Goal: Task Accomplishment & Management: Complete application form

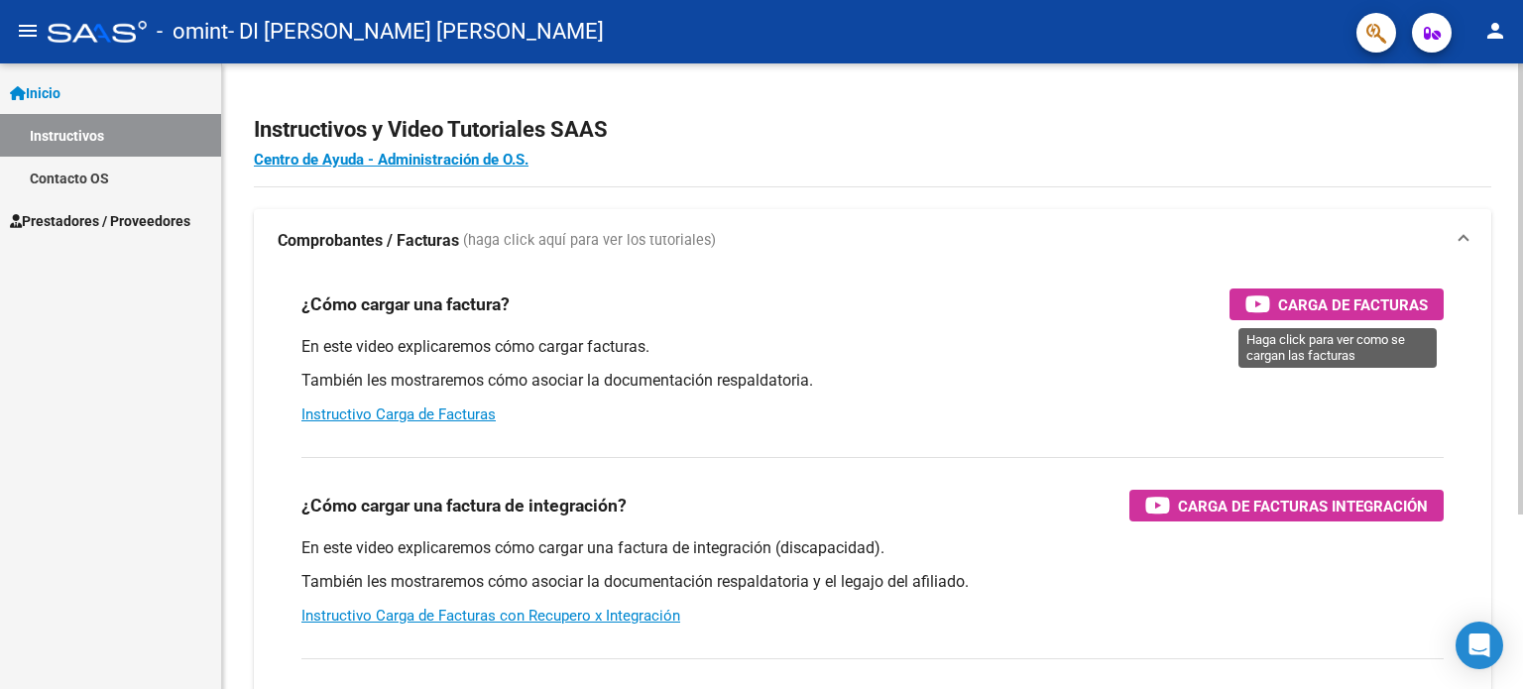
click at [1309, 304] on span "Carga de Facturas" at bounding box center [1353, 304] width 150 height 25
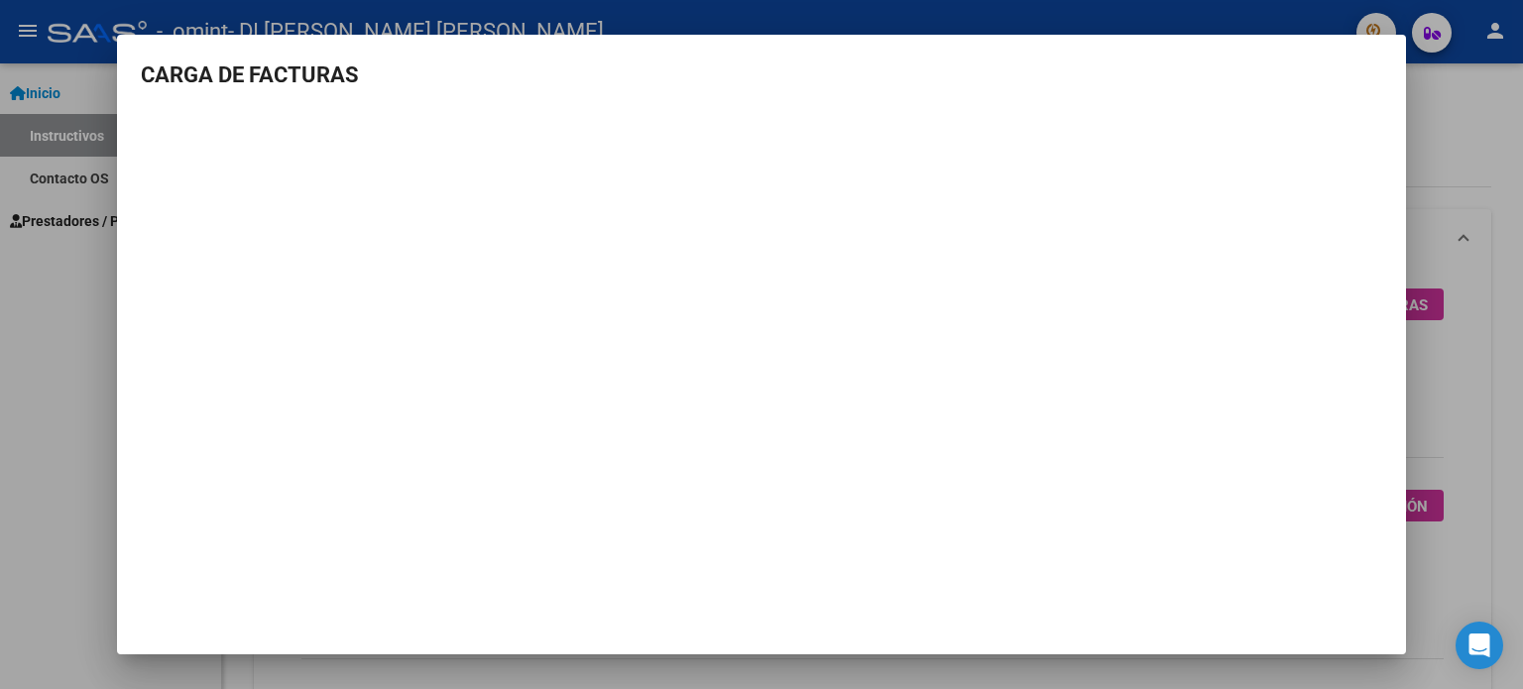
click at [80, 328] on div at bounding box center [761, 344] width 1523 height 689
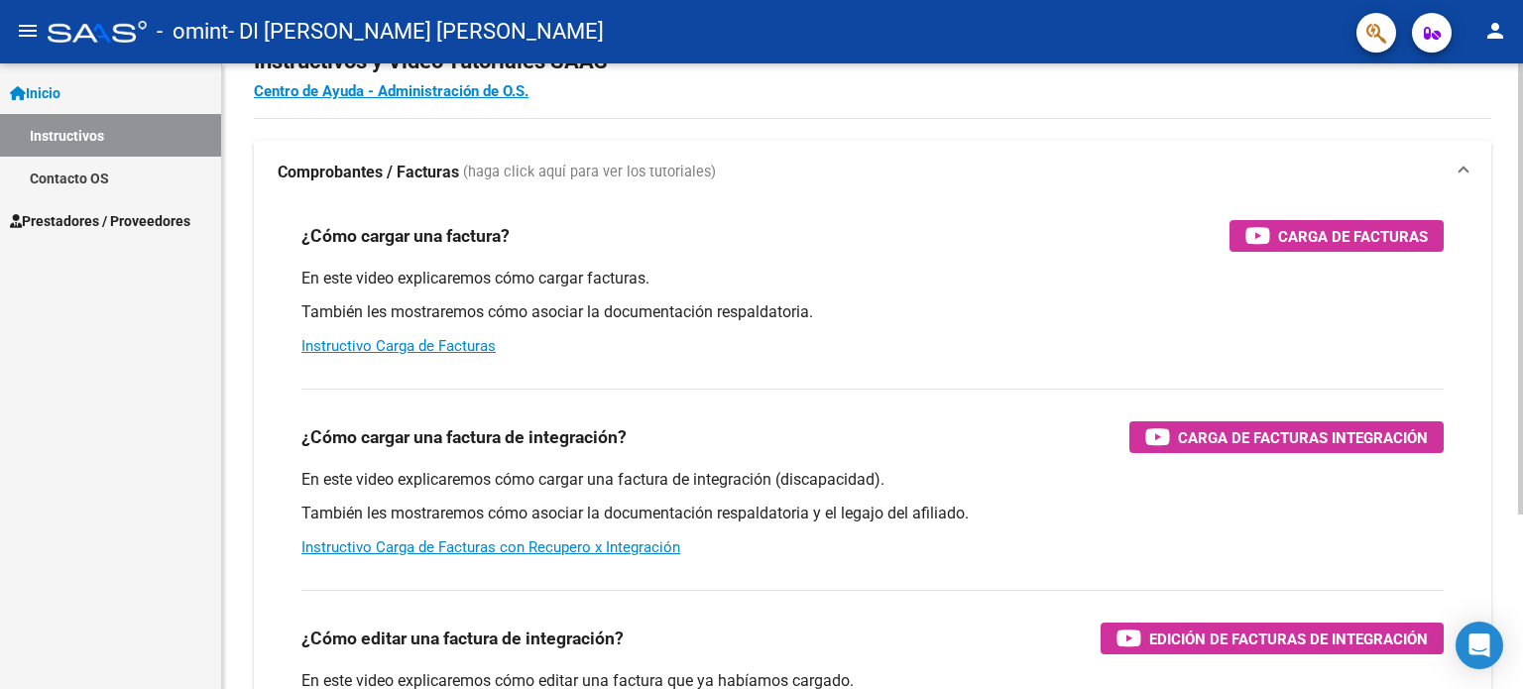
scroll to position [99, 0]
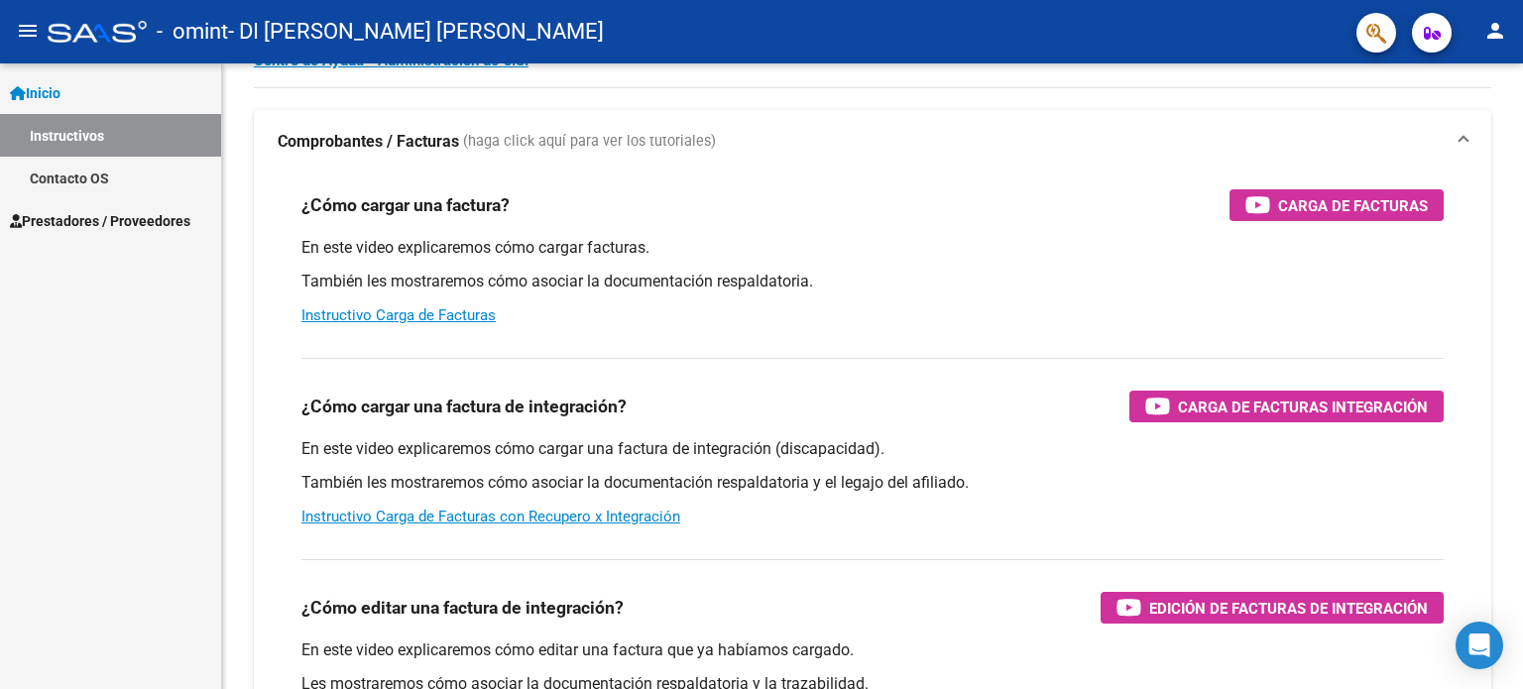
click at [147, 220] on span "Prestadores / Proveedores" at bounding box center [100, 221] width 180 height 22
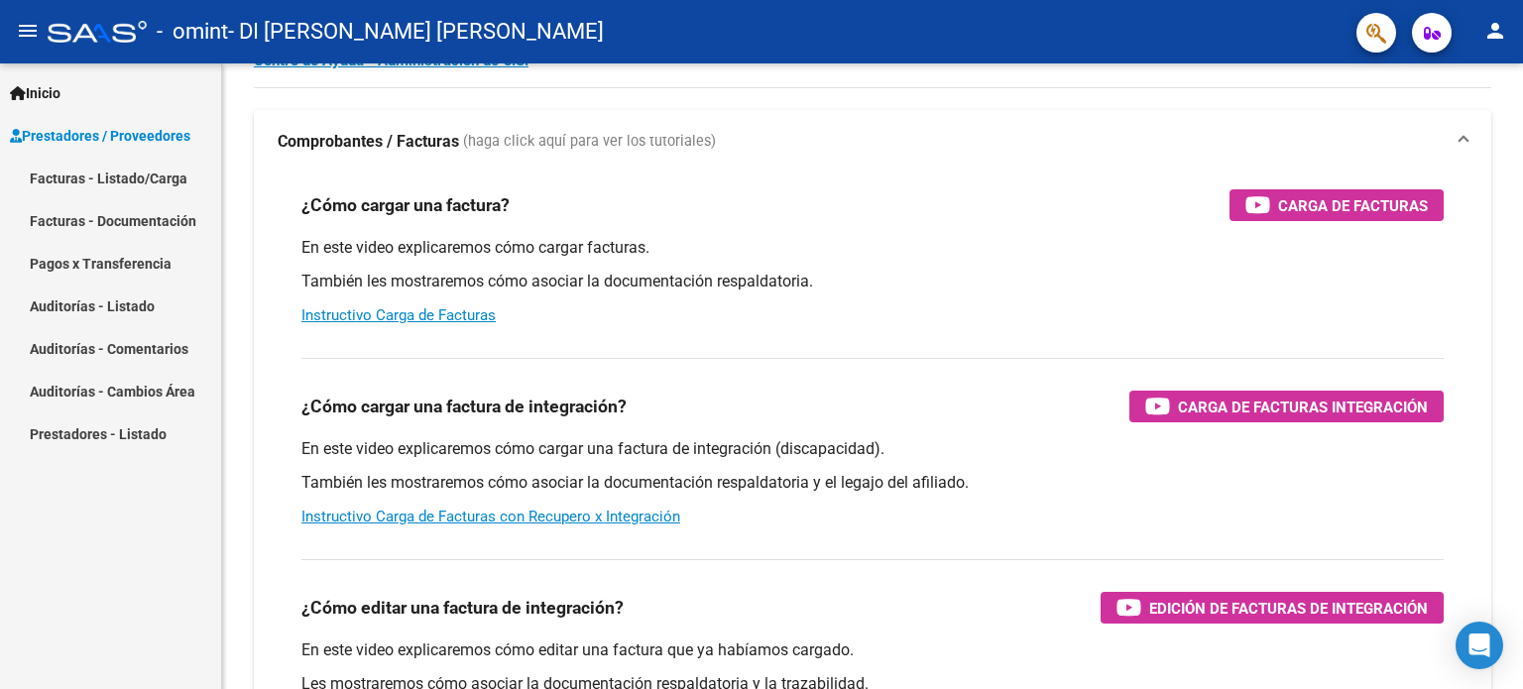
click at [134, 177] on link "Facturas - Listado/Carga" at bounding box center [110, 178] width 221 height 43
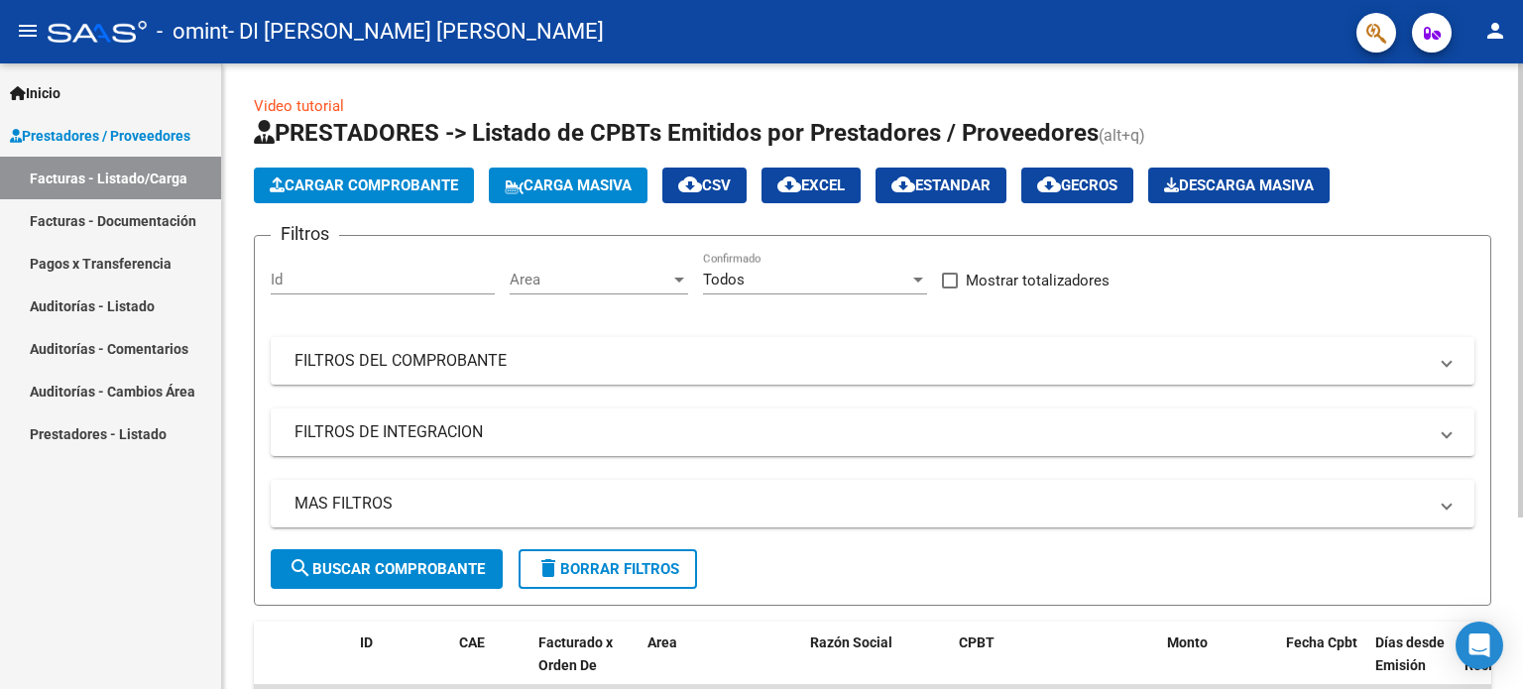
click at [357, 177] on span "Cargar Comprobante" at bounding box center [364, 185] width 188 height 18
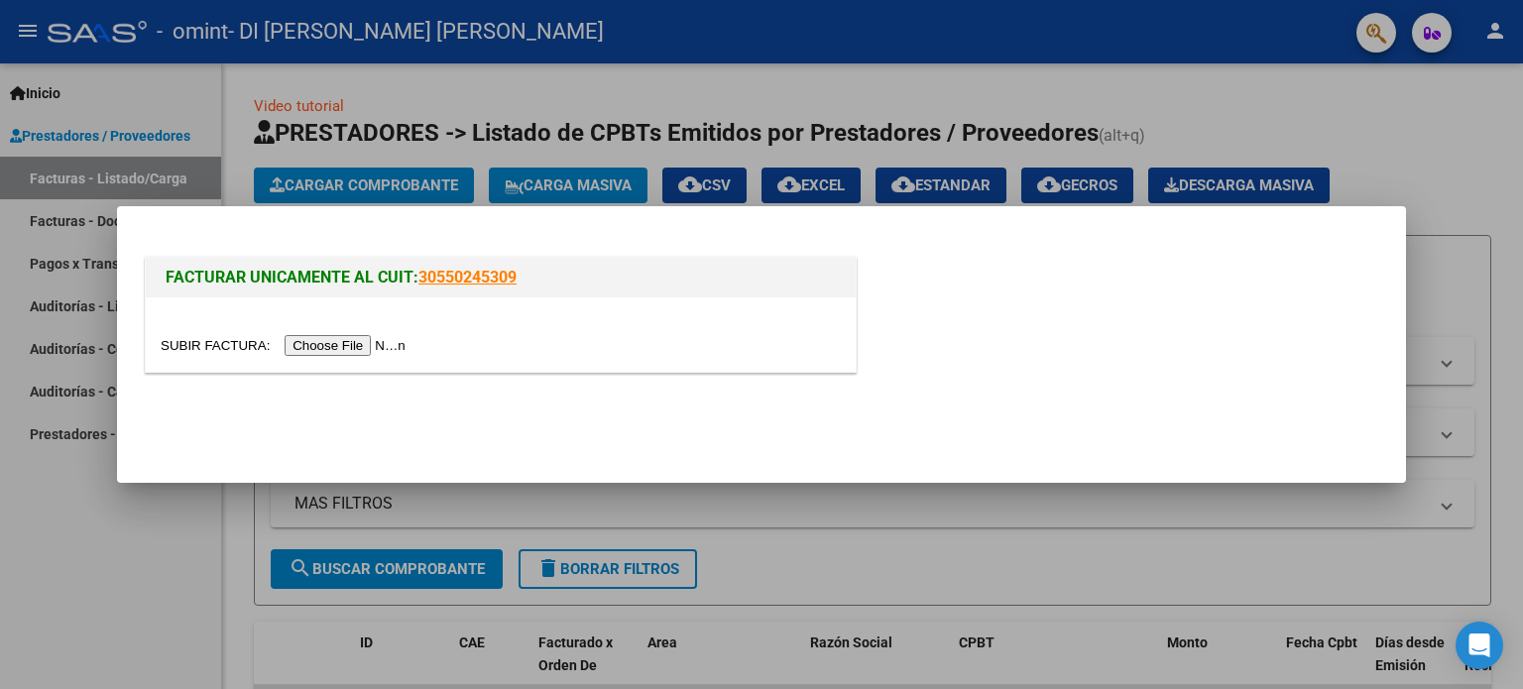
click at [333, 347] on input "file" at bounding box center [286, 345] width 251 height 21
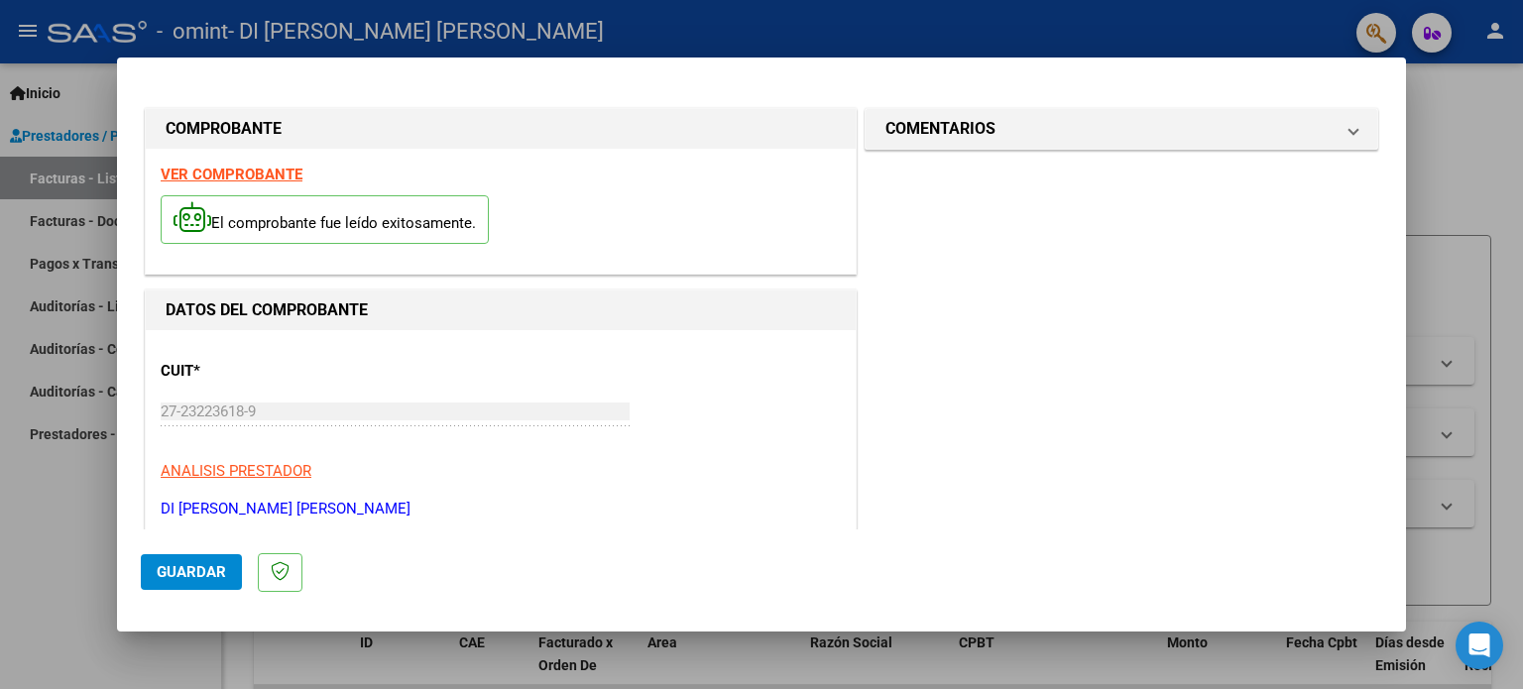
click at [261, 172] on strong "VER COMPROBANTE" at bounding box center [232, 175] width 142 height 18
click at [208, 578] on span "Guardar" at bounding box center [191, 572] width 69 height 18
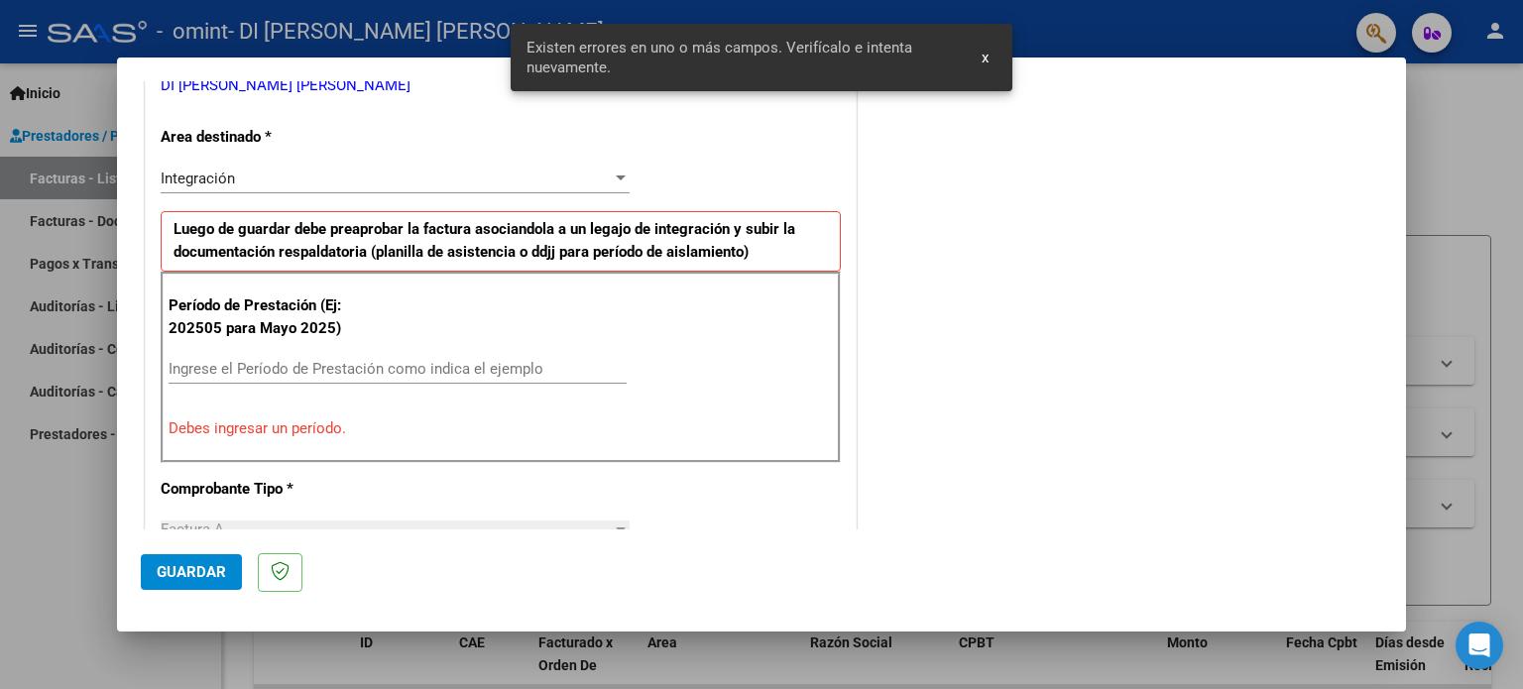
scroll to position [464, 0]
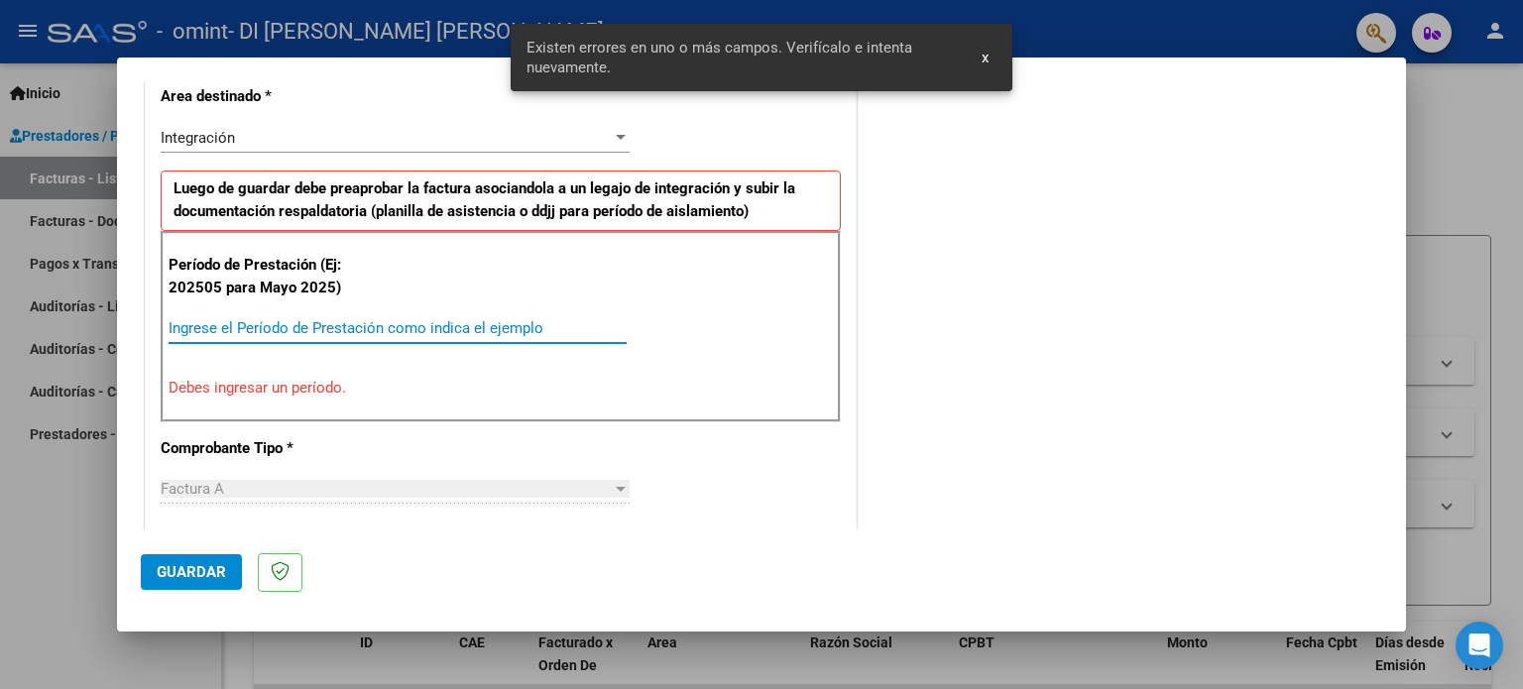
click at [220, 328] on input "Ingrese el Período de Prestación como indica el ejemplo" at bounding box center [398, 328] width 458 height 18
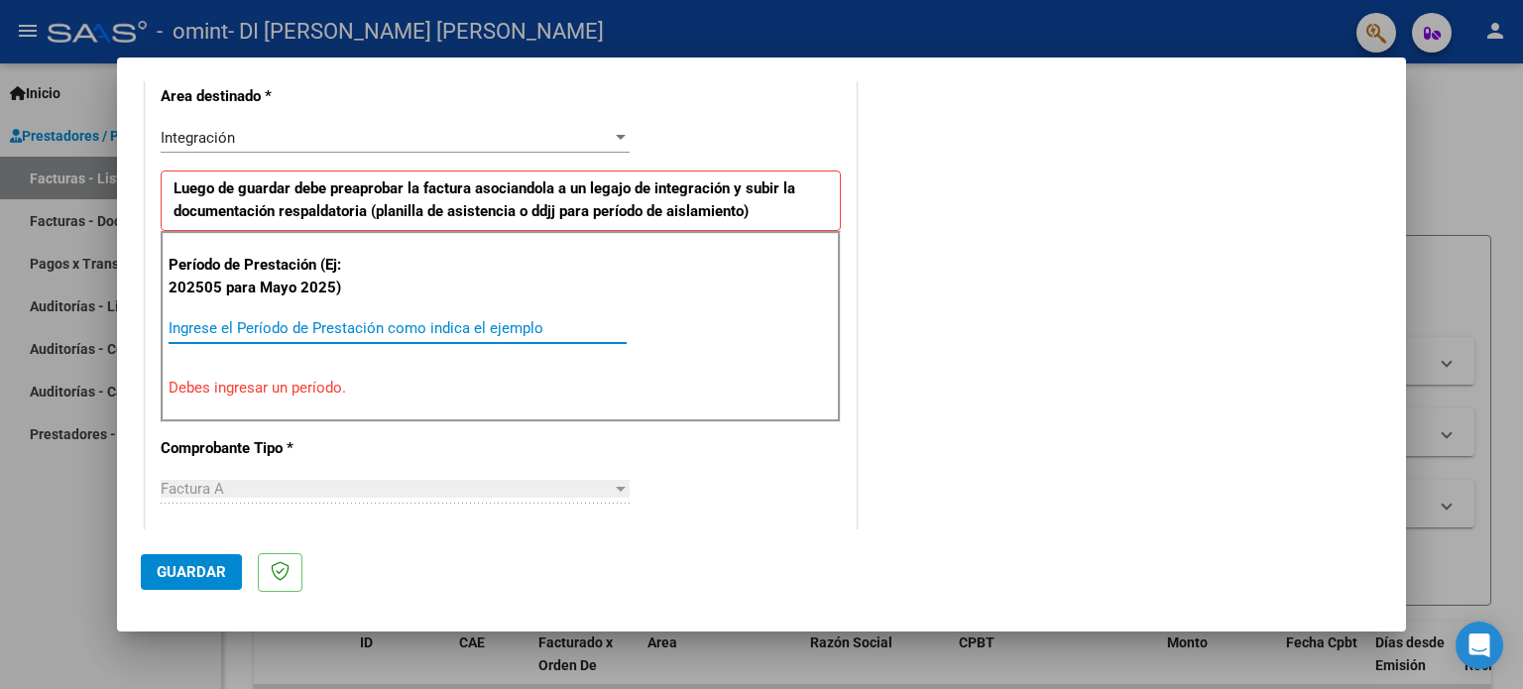
click at [616, 135] on div at bounding box center [621, 137] width 10 height 5
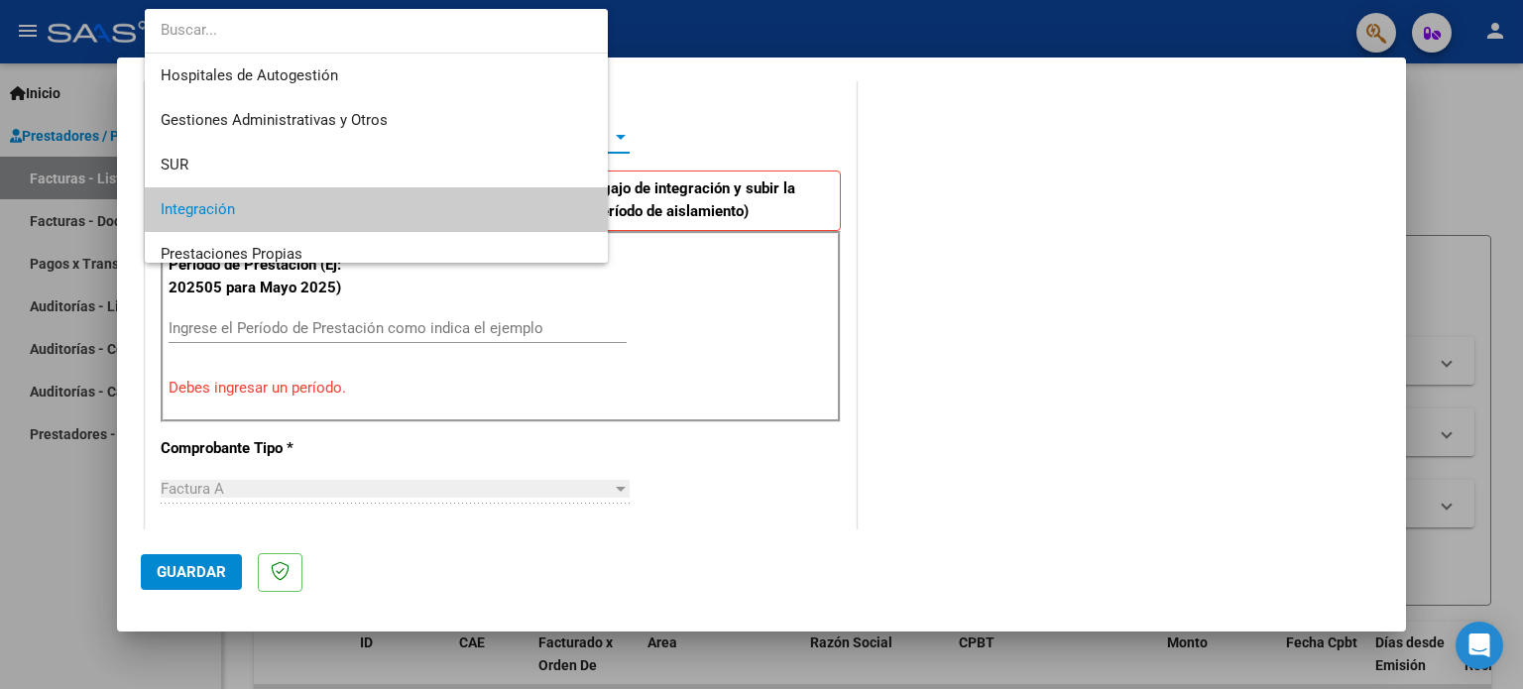
scroll to position [73, 0]
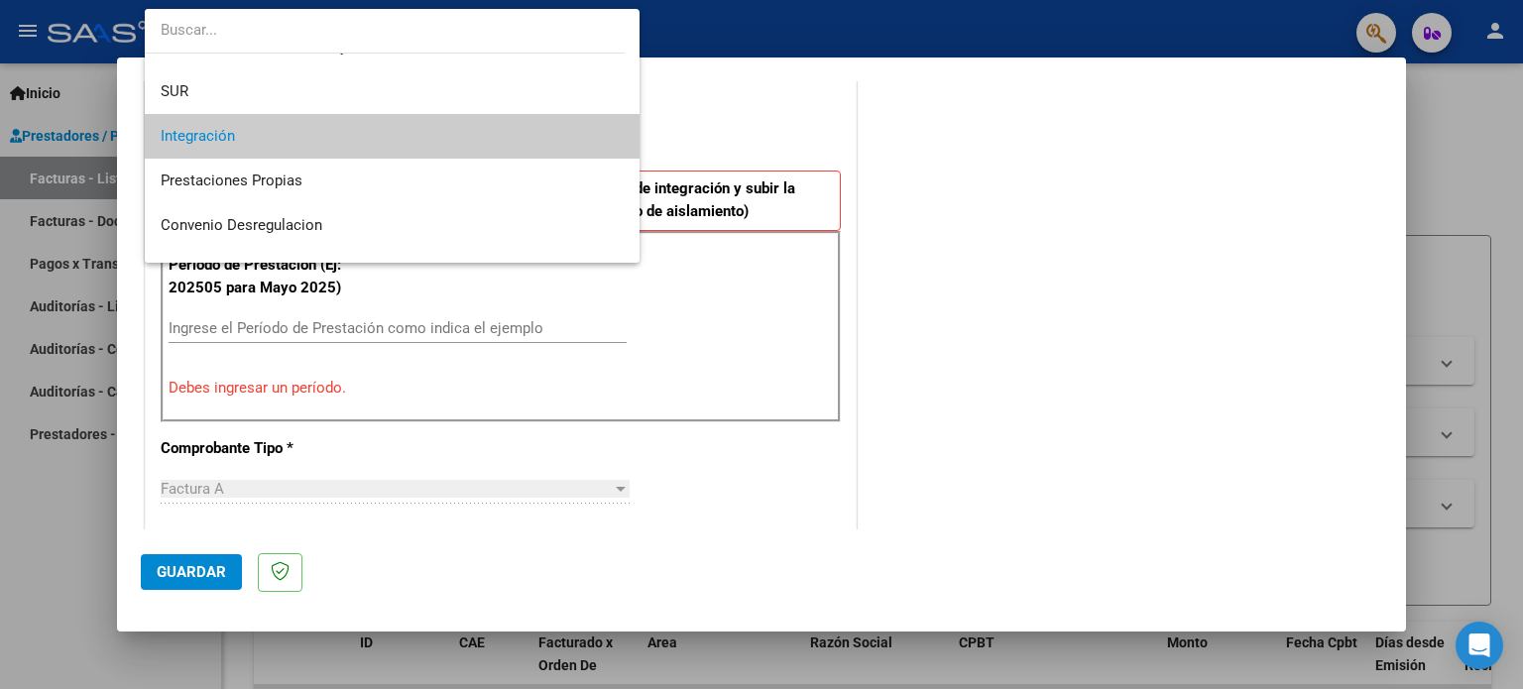
click at [369, 140] on span "Integración" at bounding box center [393, 136] width 464 height 45
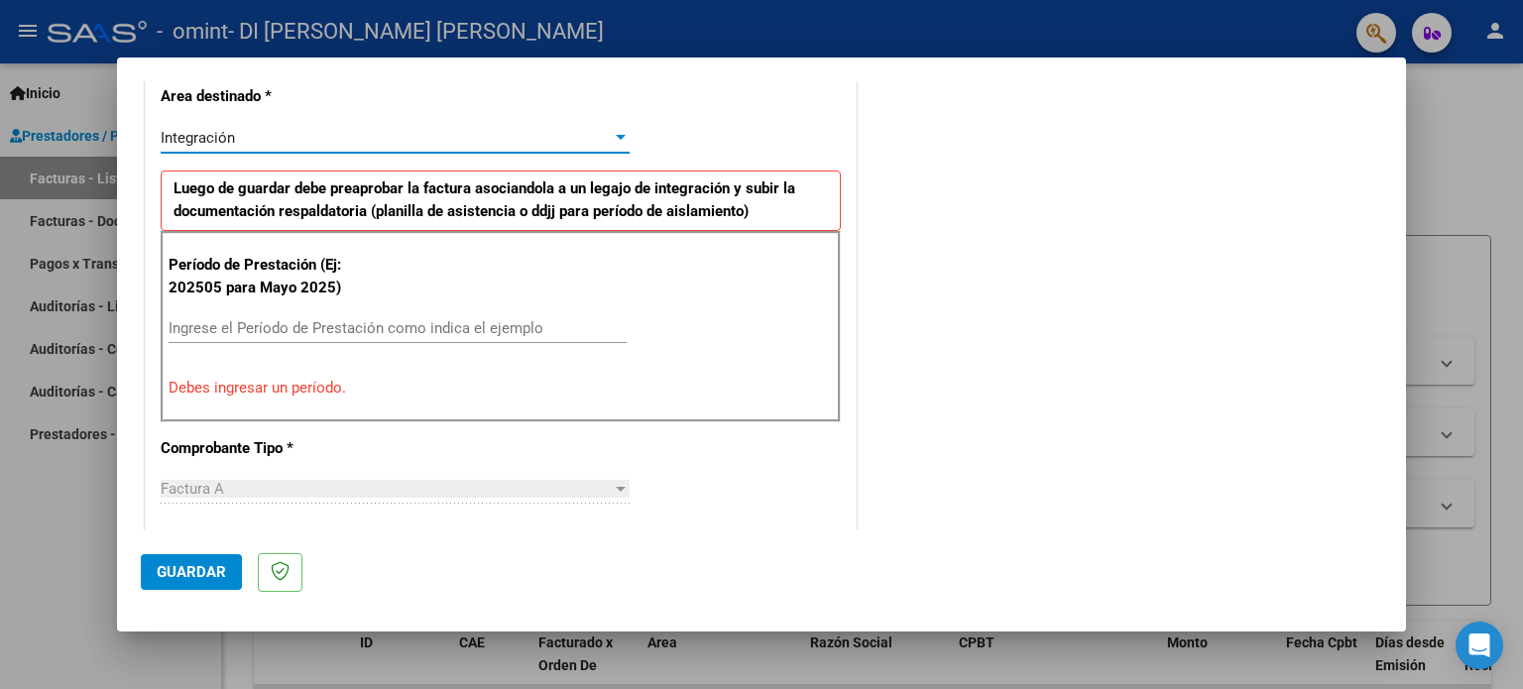
click at [250, 324] on input "Ingrese el Período de Prestación como indica el ejemplo" at bounding box center [398, 328] width 458 height 18
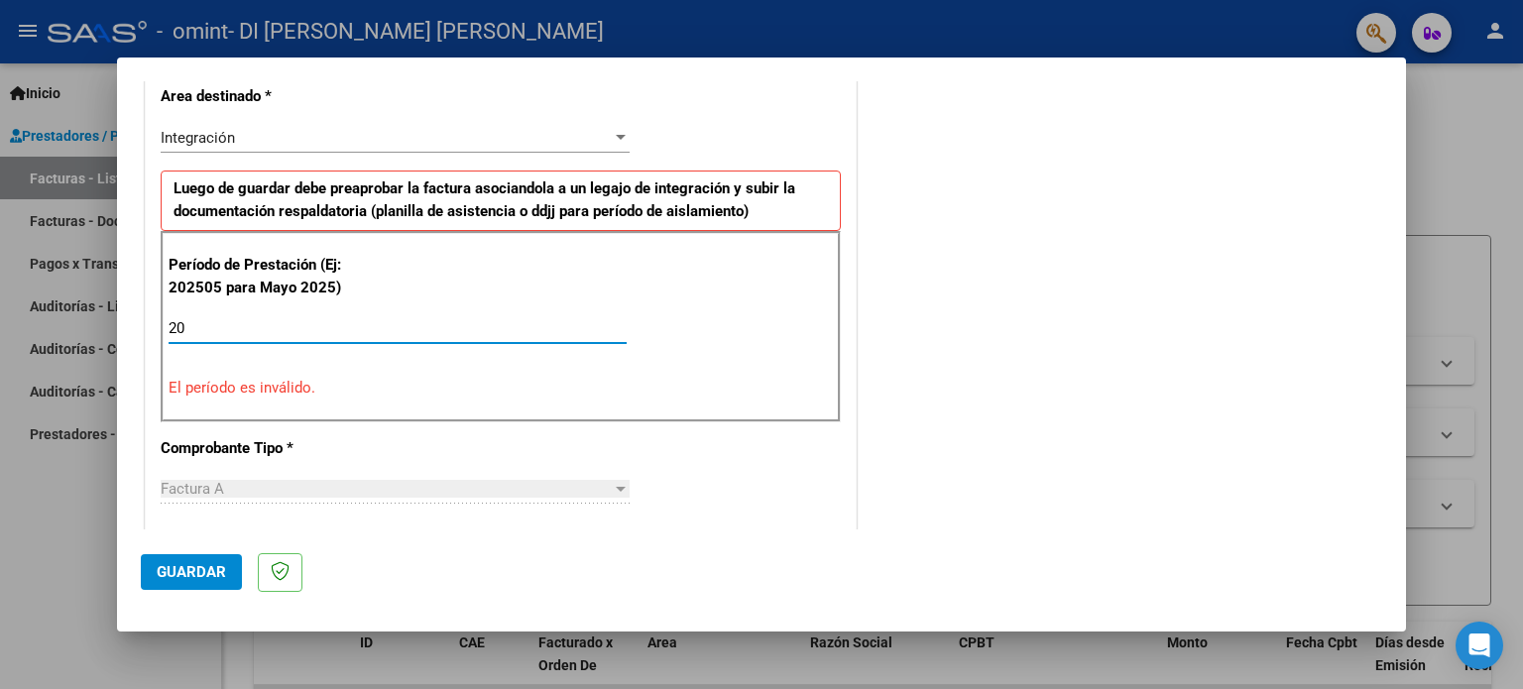
type input "2"
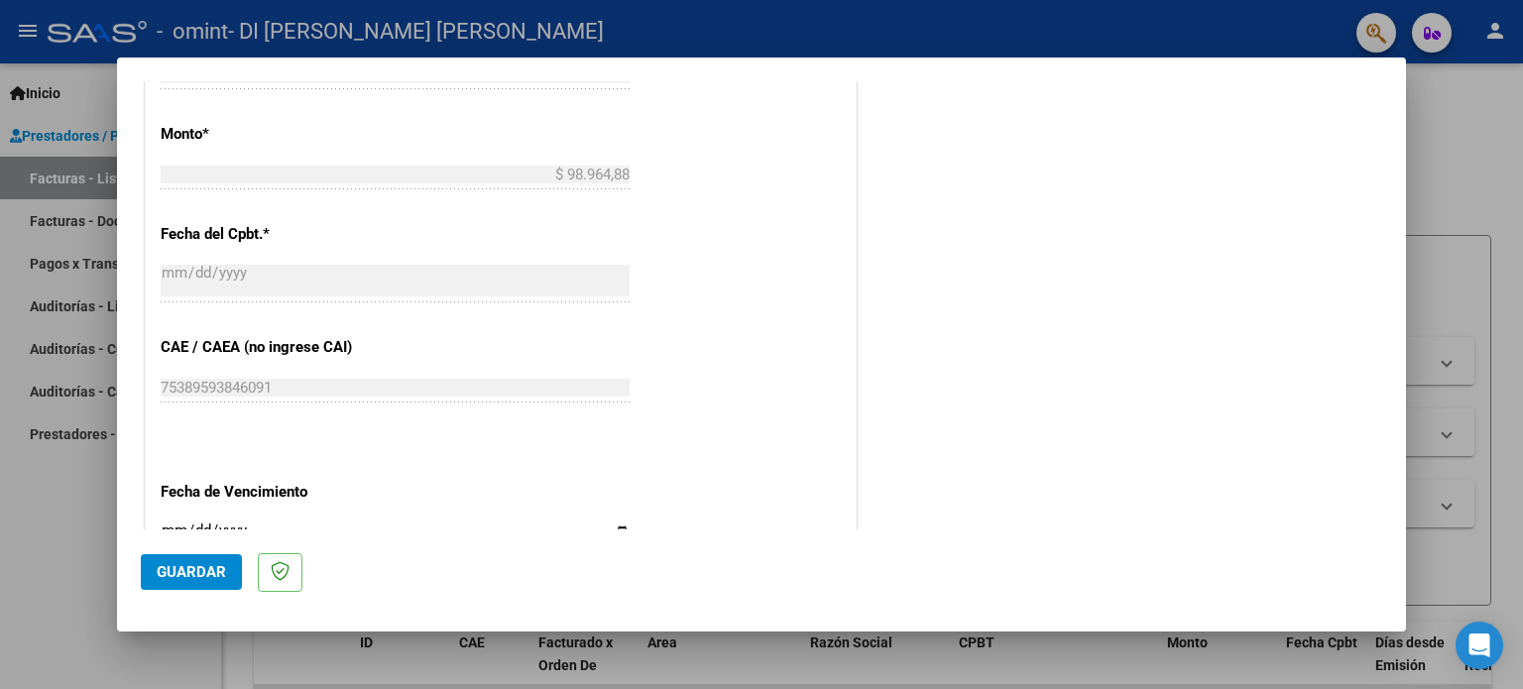
scroll to position [1059, 0]
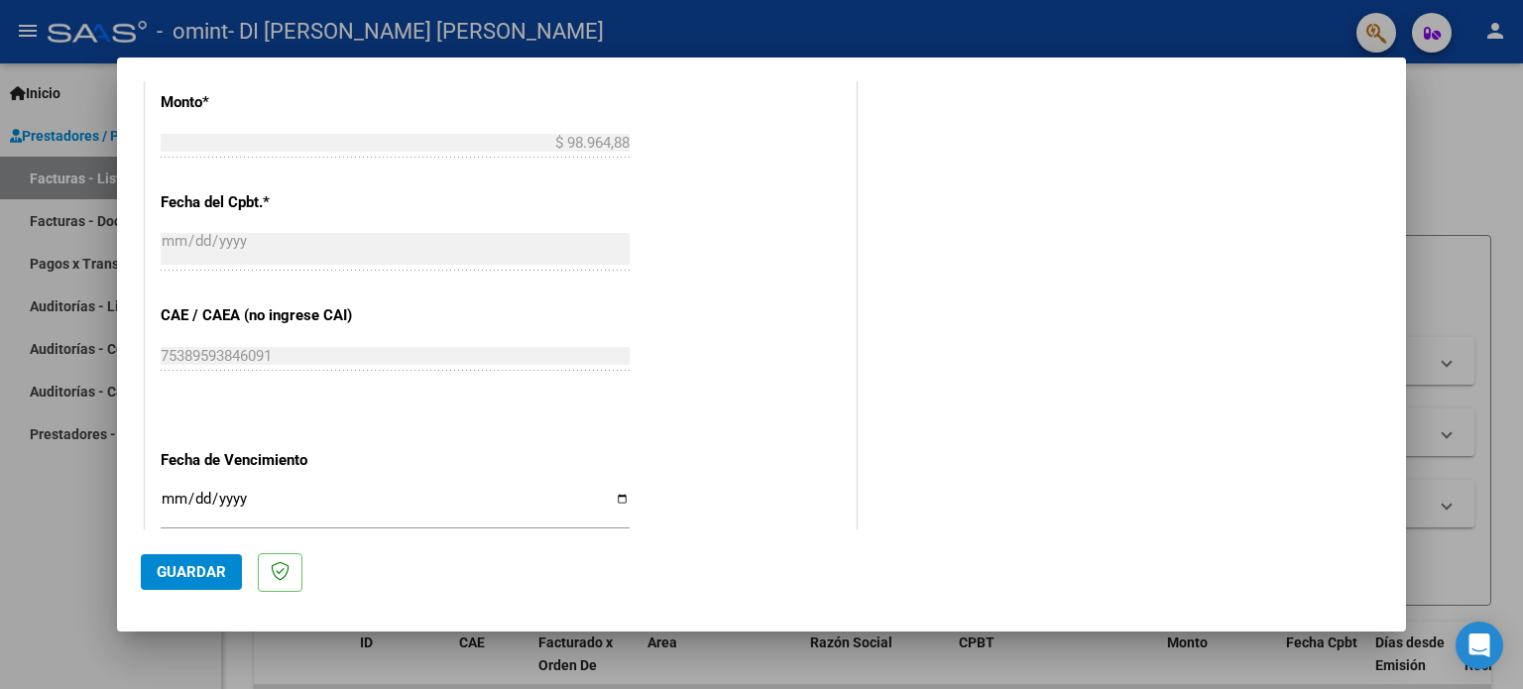
type input "202508"
click at [219, 570] on span "Guardar" at bounding box center [191, 572] width 69 height 18
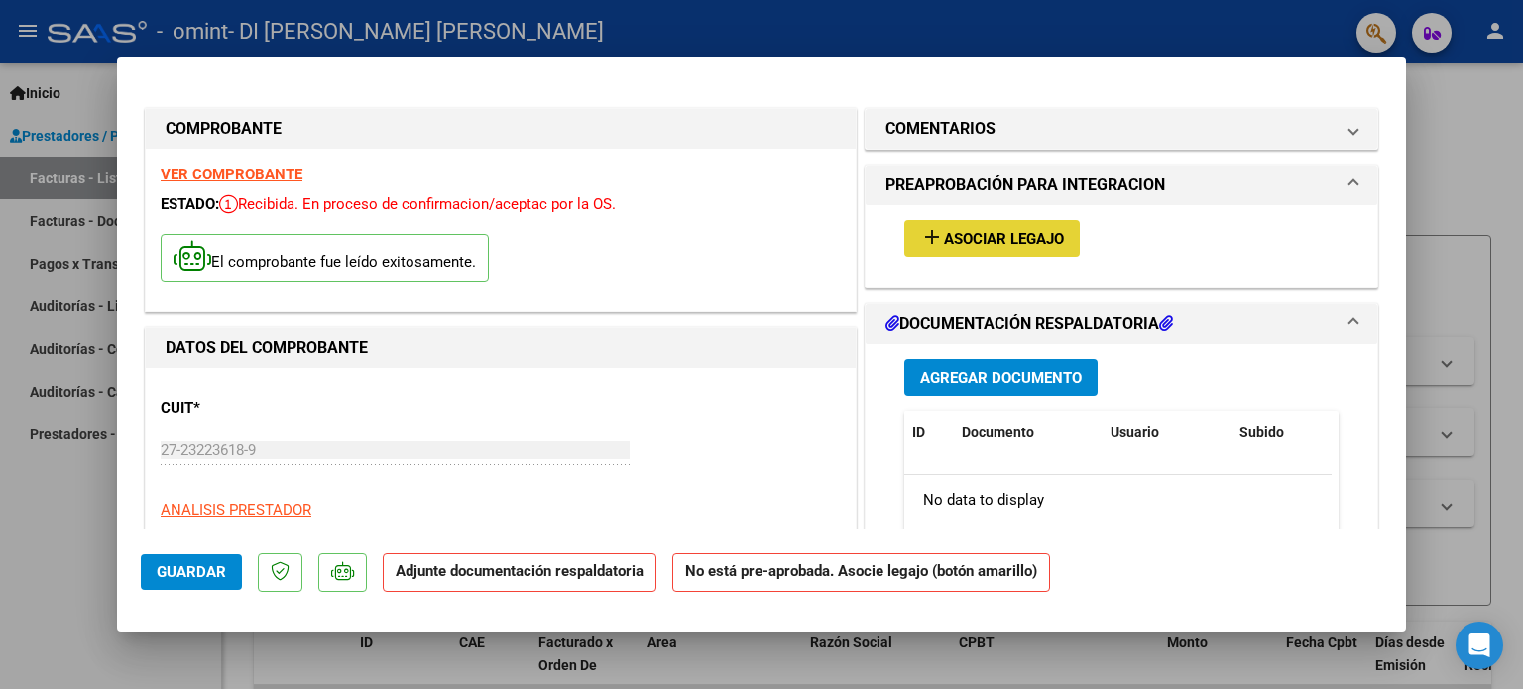
click at [968, 245] on span "Asociar Legajo" at bounding box center [1004, 239] width 120 height 18
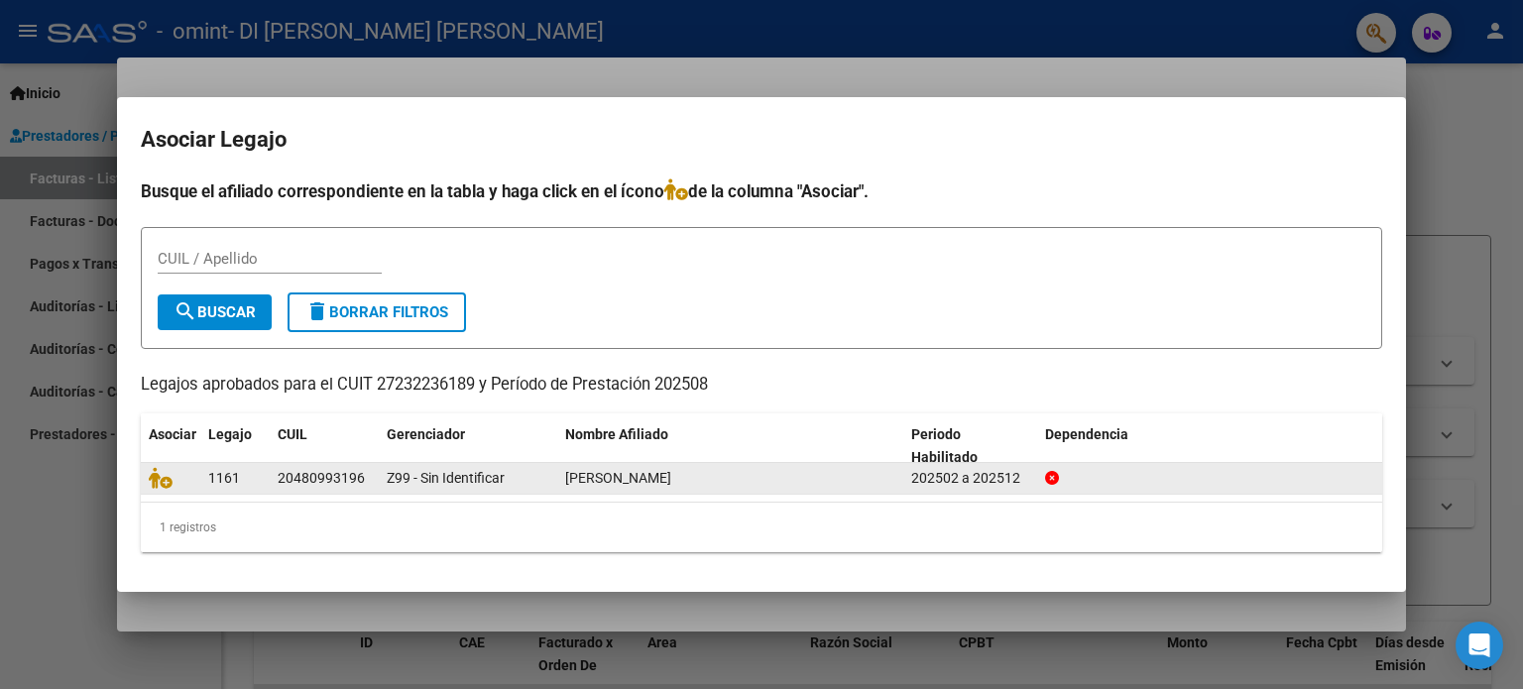
click at [336, 471] on div "20480993196" at bounding box center [321, 478] width 87 height 23
click at [163, 478] on icon at bounding box center [161, 478] width 24 height 22
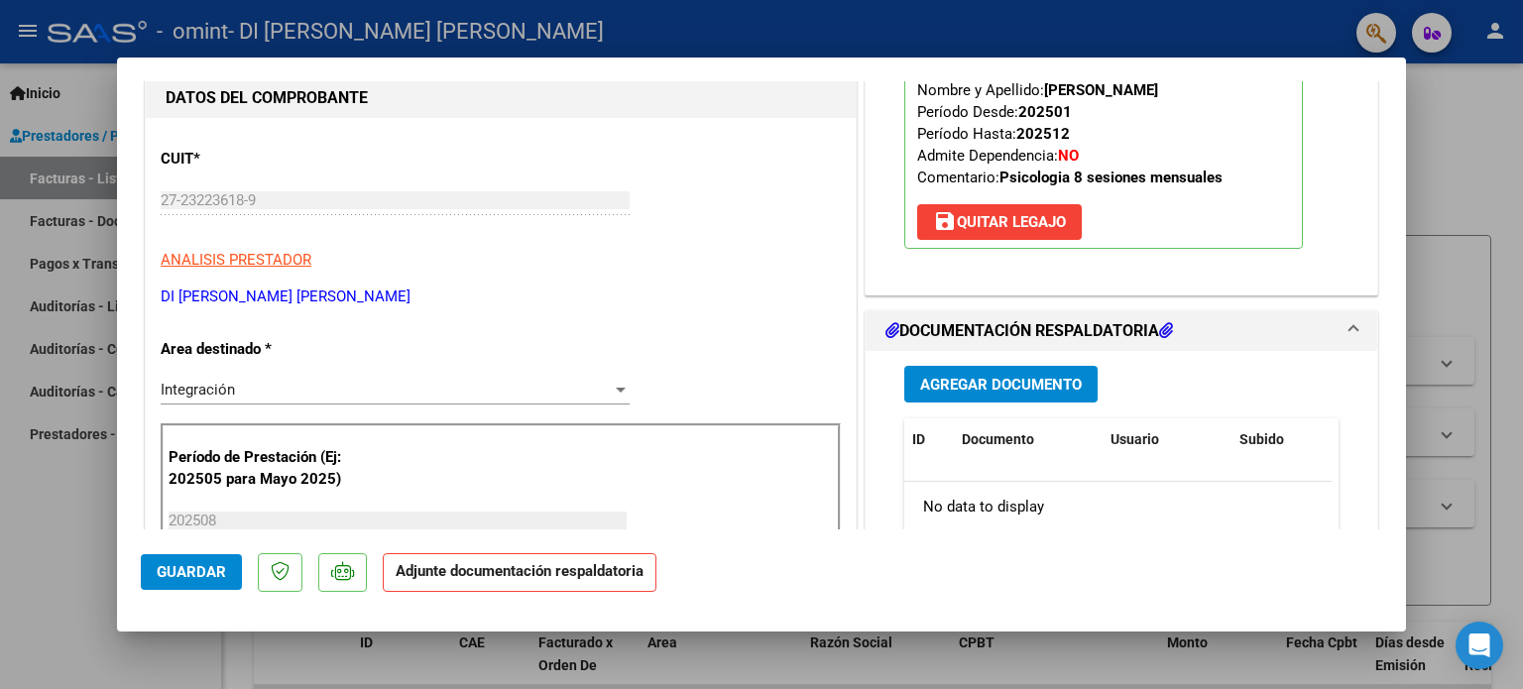
scroll to position [297, 0]
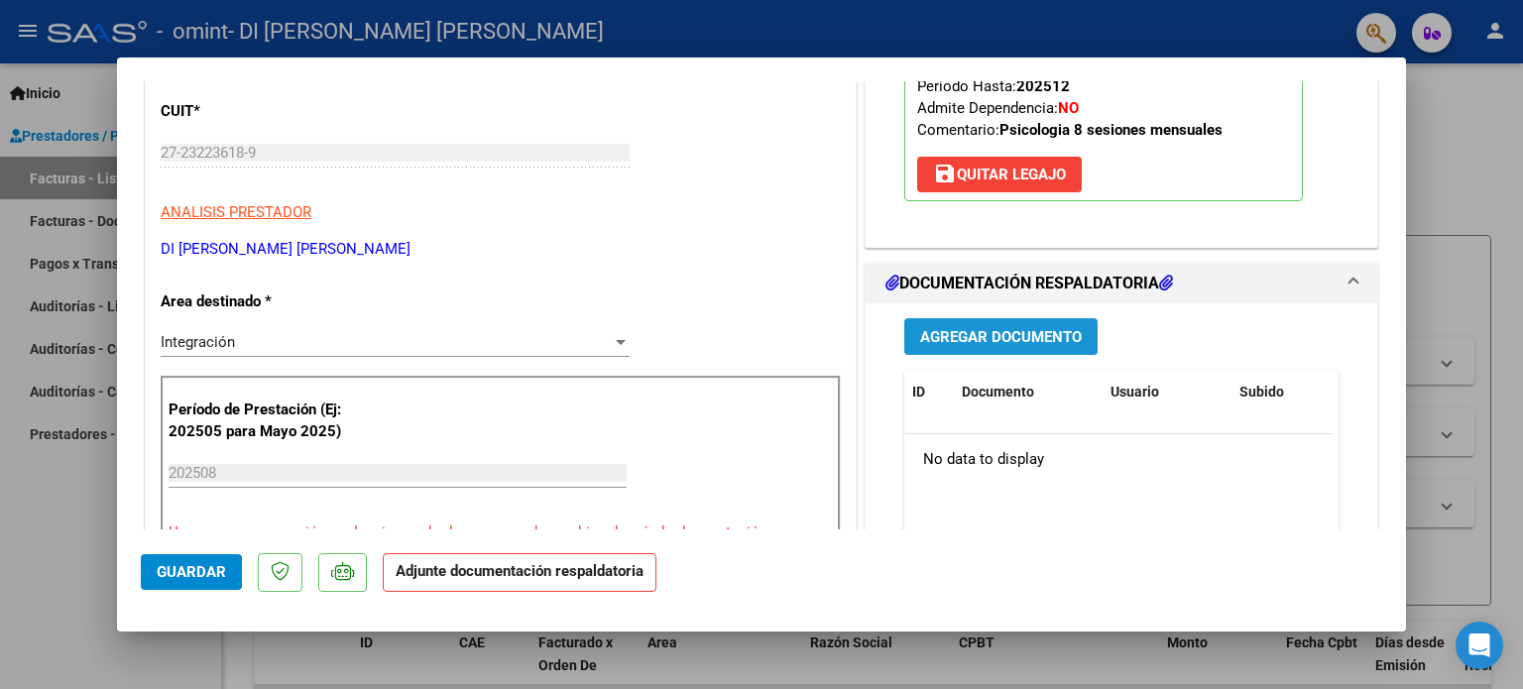
click at [992, 330] on span "Agregar Documento" at bounding box center [1001, 337] width 162 height 18
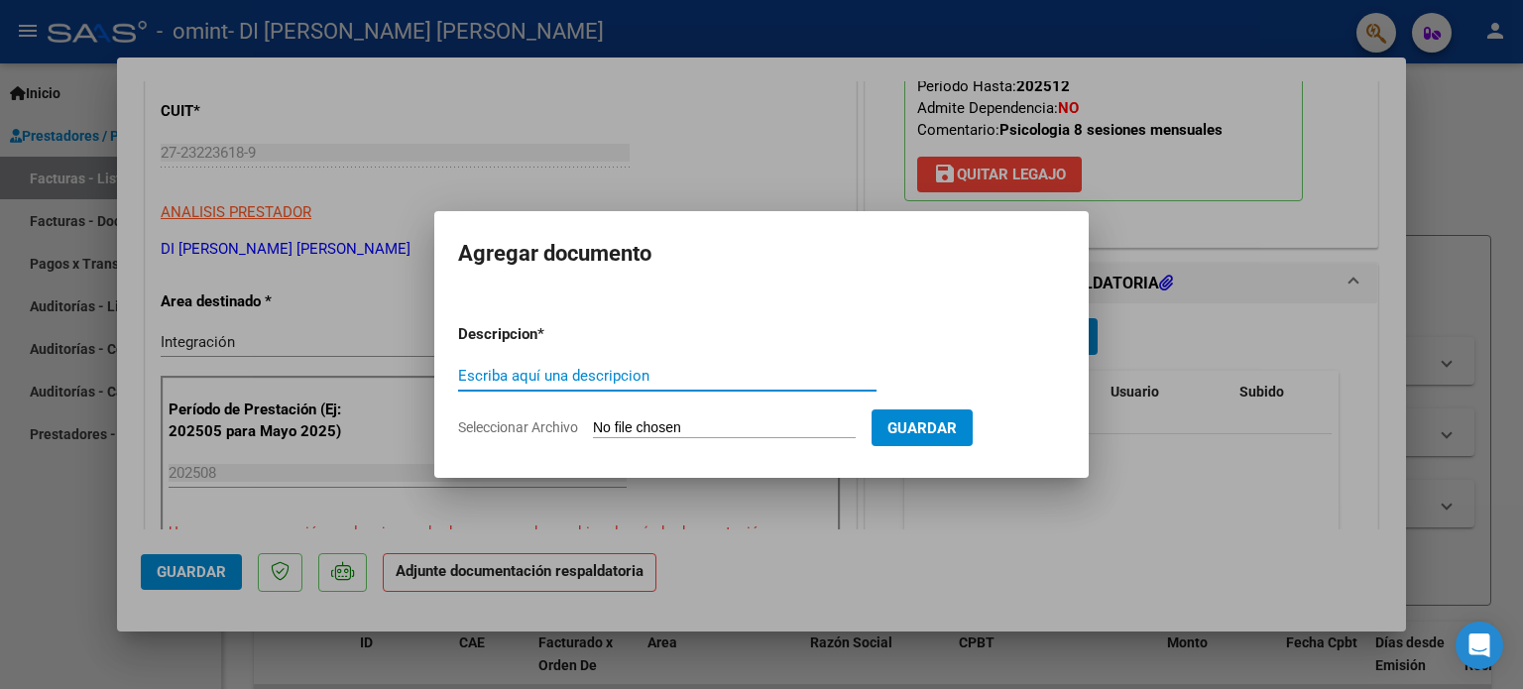
click at [603, 370] on input "Escriba aquí una descripcion" at bounding box center [667, 376] width 418 height 18
type input "ASISTENCIA AGOSTO"
click at [819, 425] on input "Seleccionar Archivo" at bounding box center [724, 428] width 263 height 19
type input "C:\fakepath\ASISTENCIA AGOSTO.pdf"
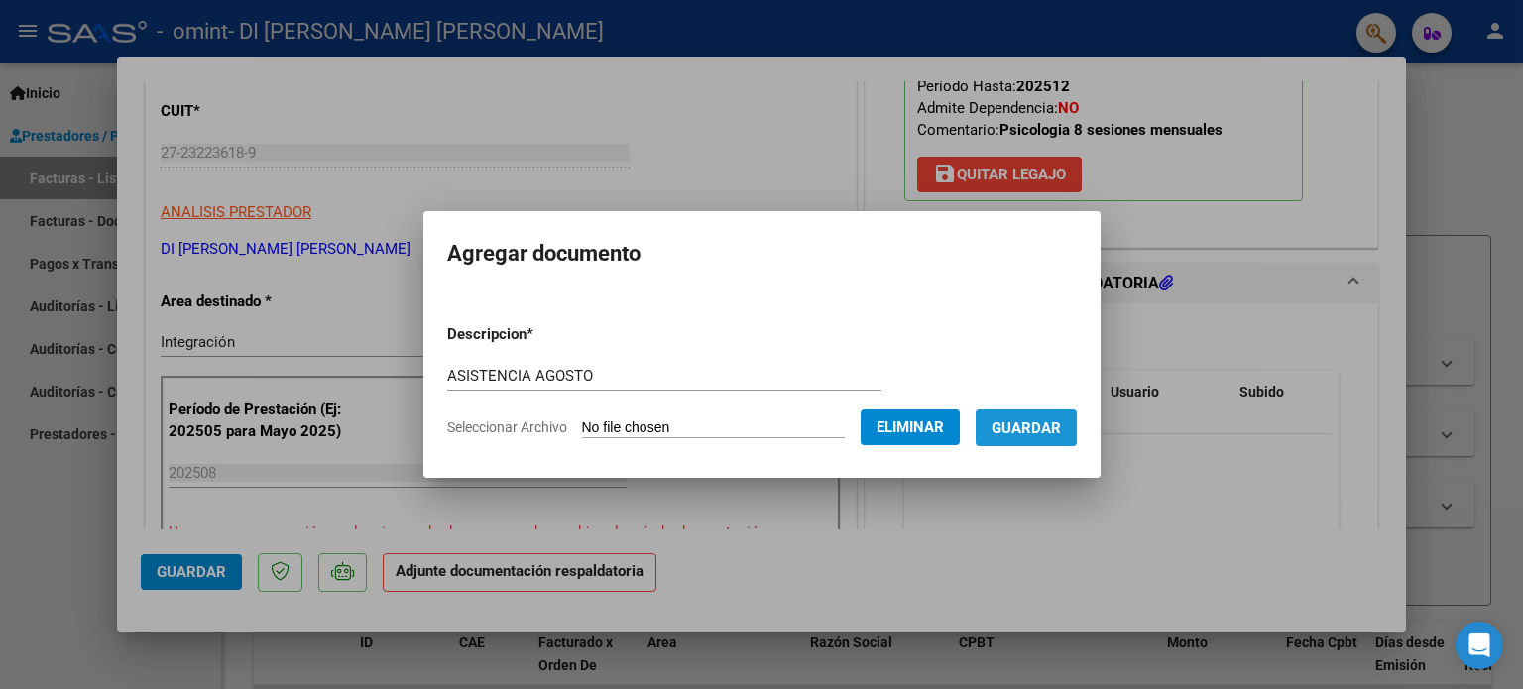
click at [1057, 432] on span "Guardar" at bounding box center [1026, 428] width 69 height 18
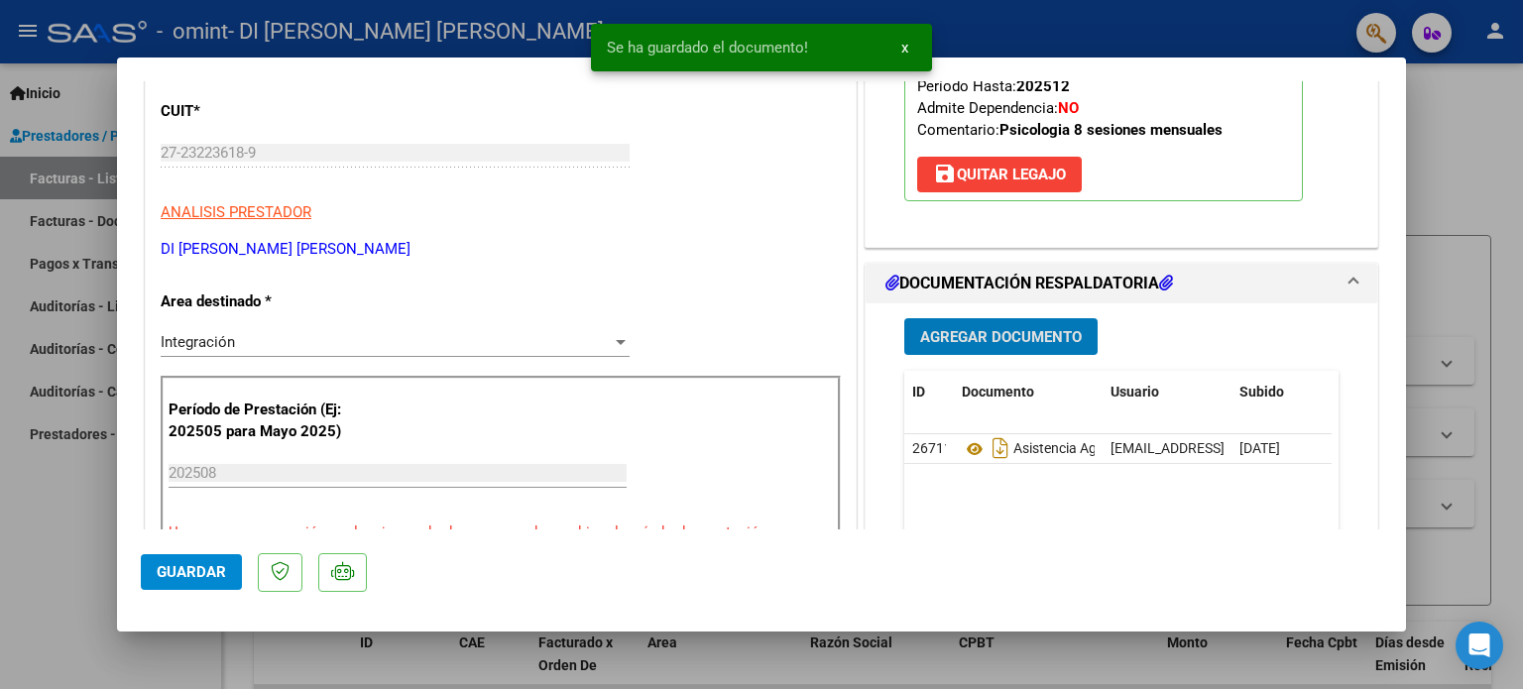
click at [198, 567] on span "Guardar" at bounding box center [191, 572] width 69 height 18
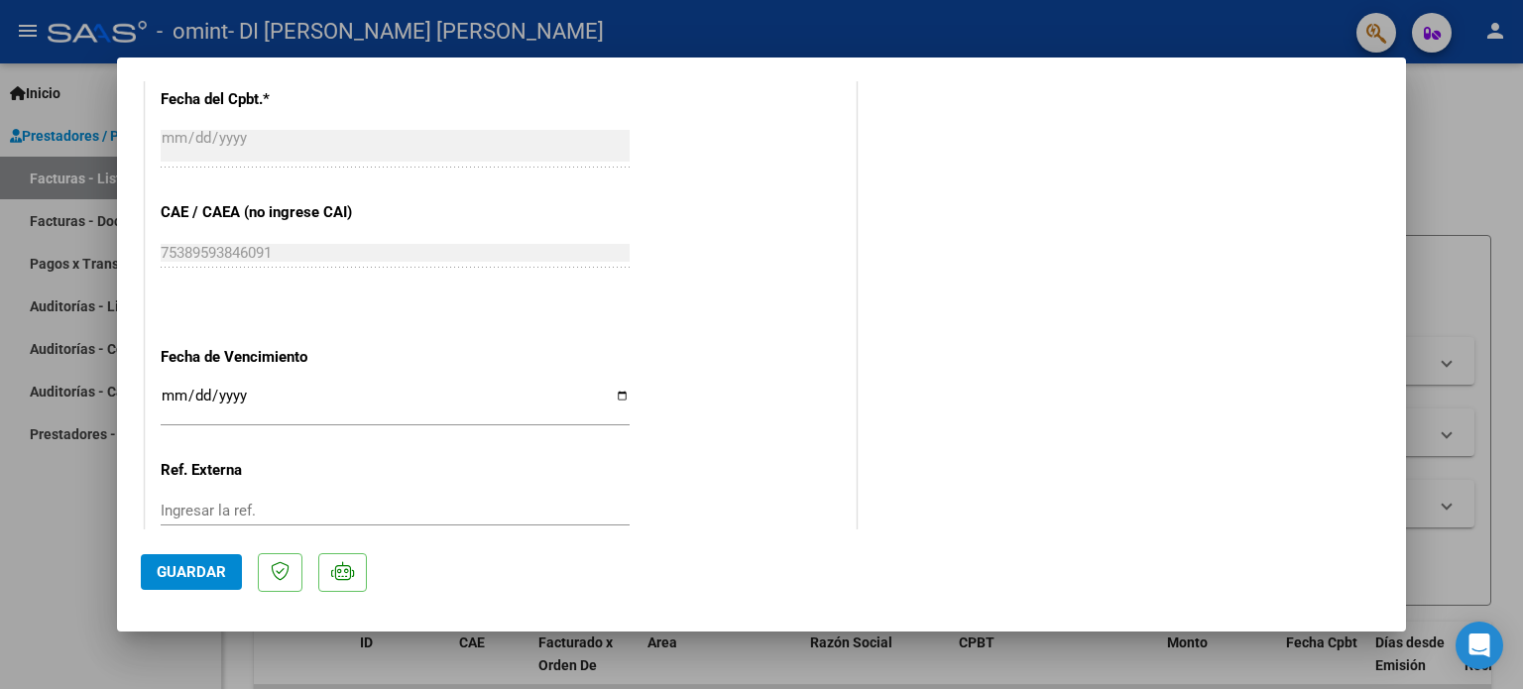
scroll to position [1226, 0]
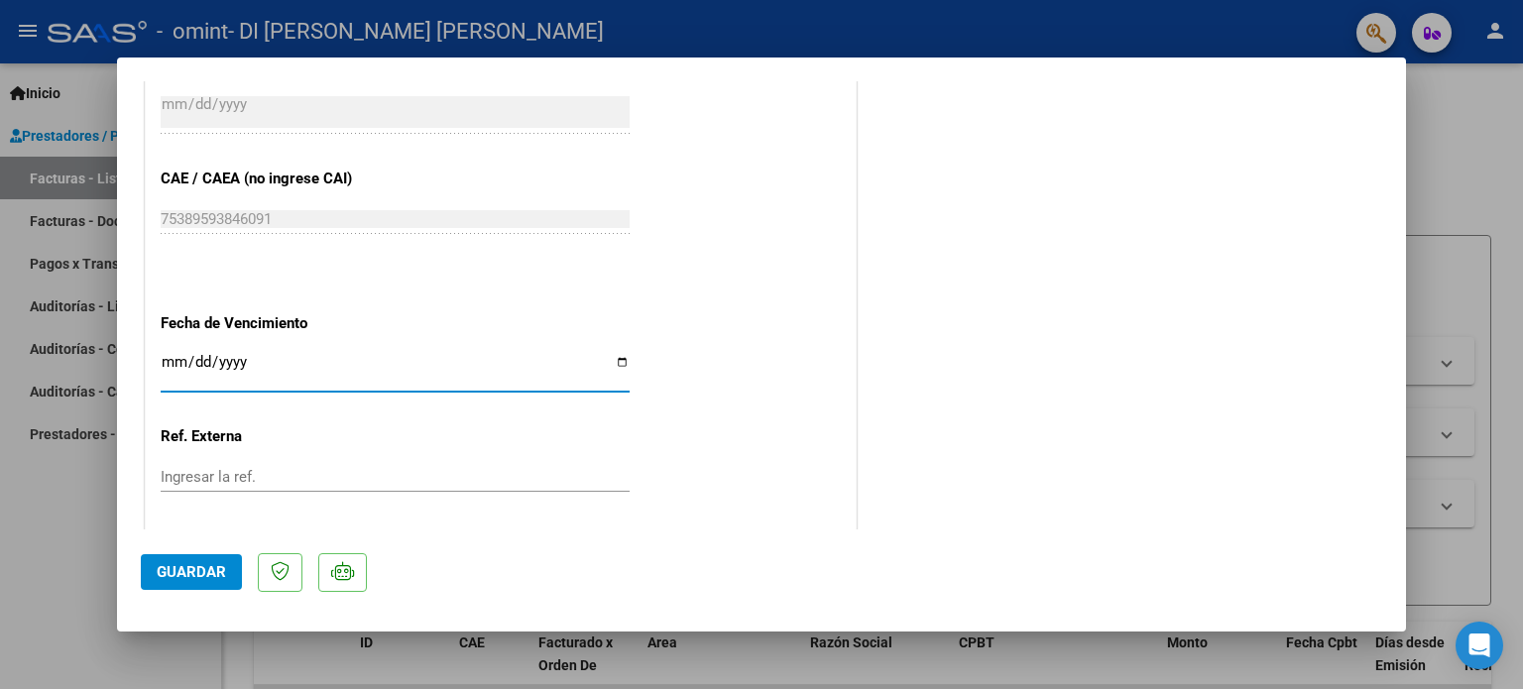
click at [617, 360] on input "Ingresar la fecha" at bounding box center [395, 370] width 469 height 32
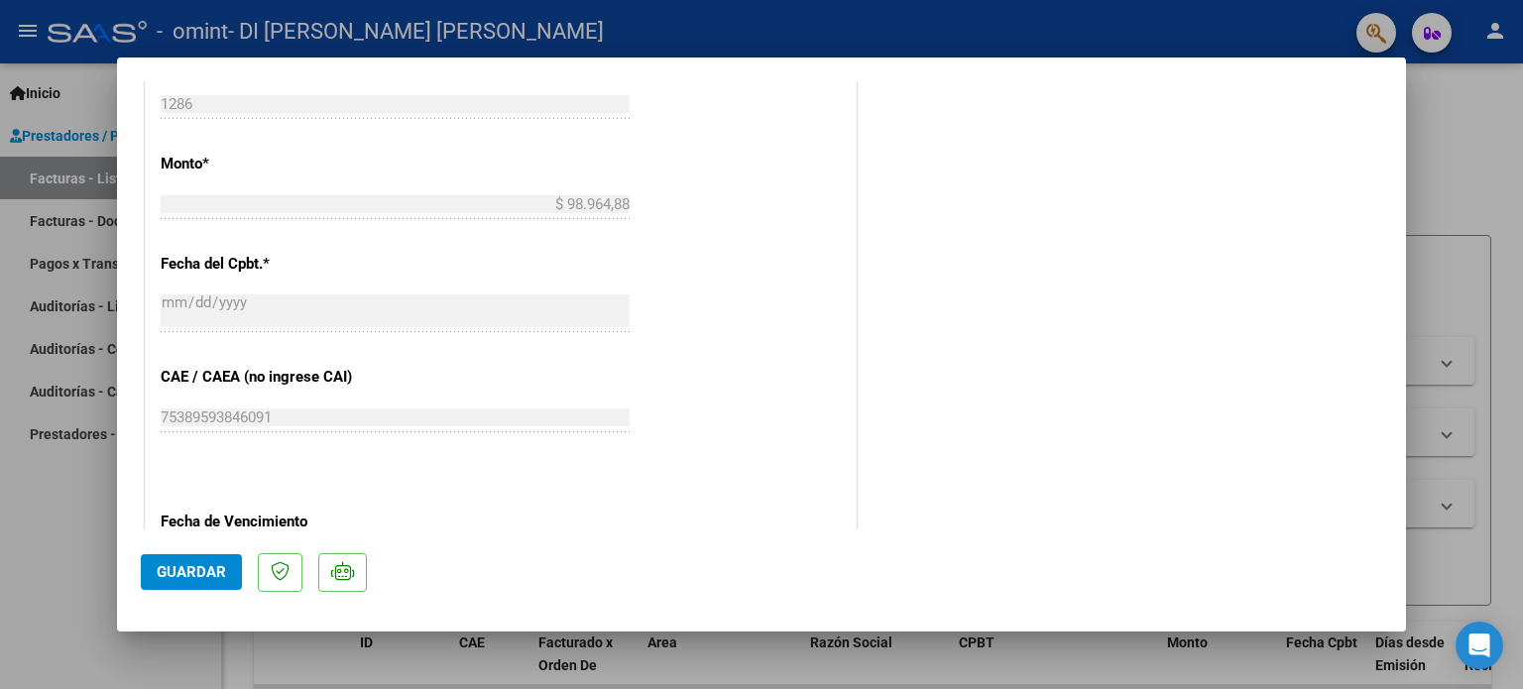
scroll to position [631, 0]
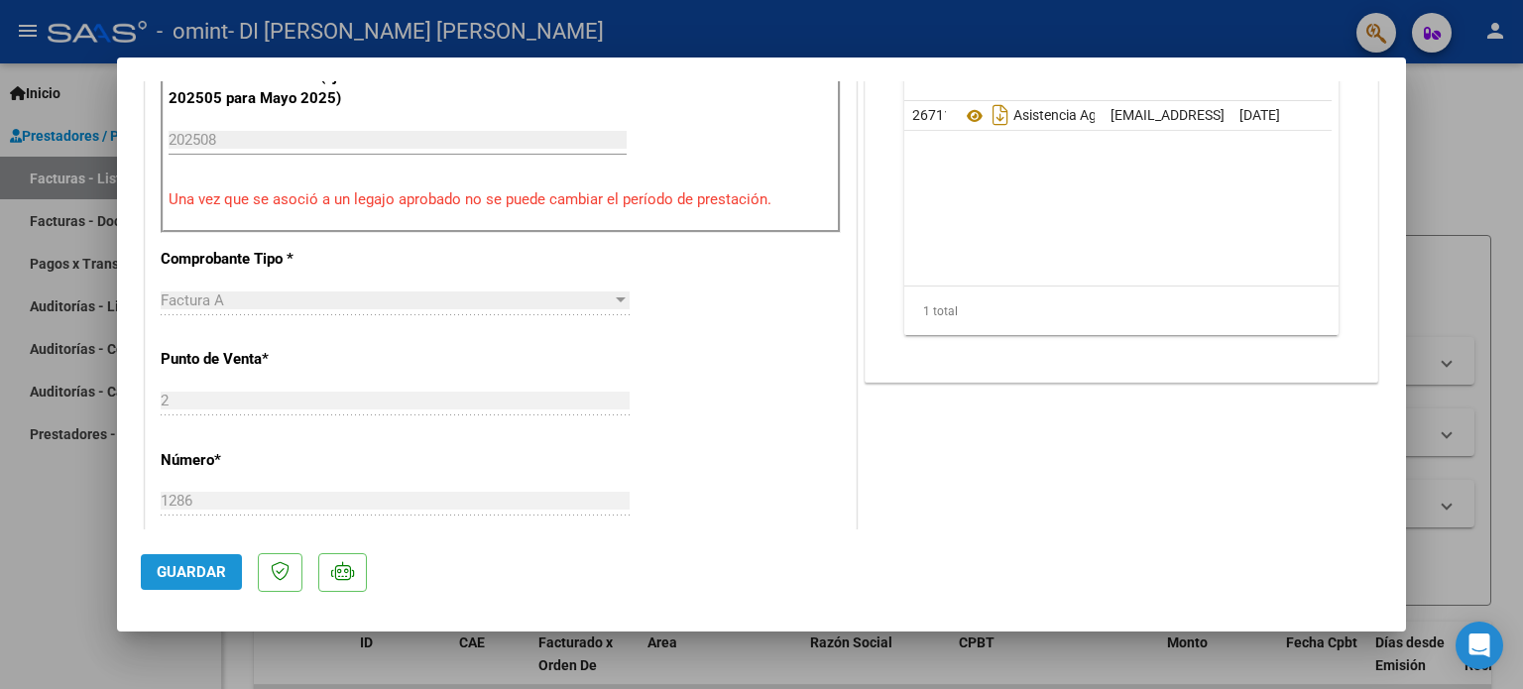
click at [207, 575] on span "Guardar" at bounding box center [191, 572] width 69 height 18
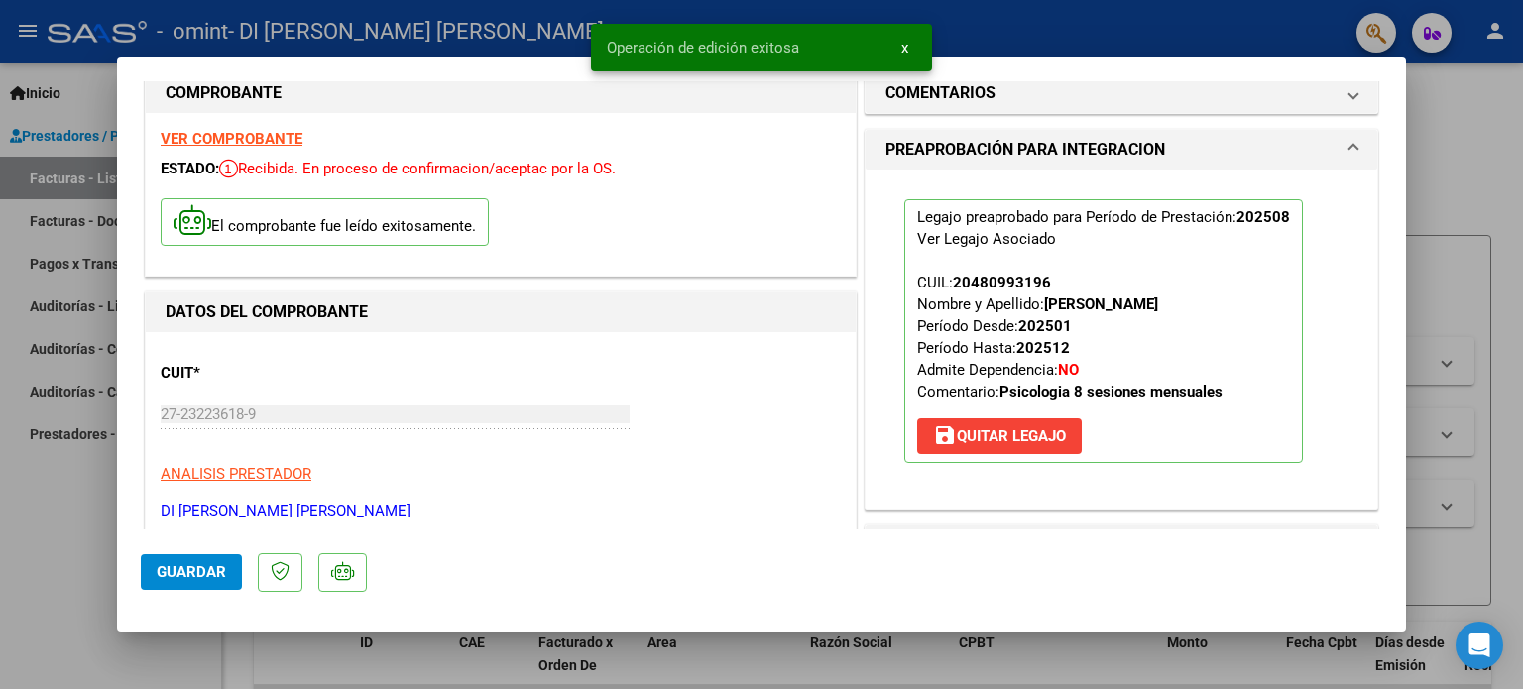
scroll to position [0, 0]
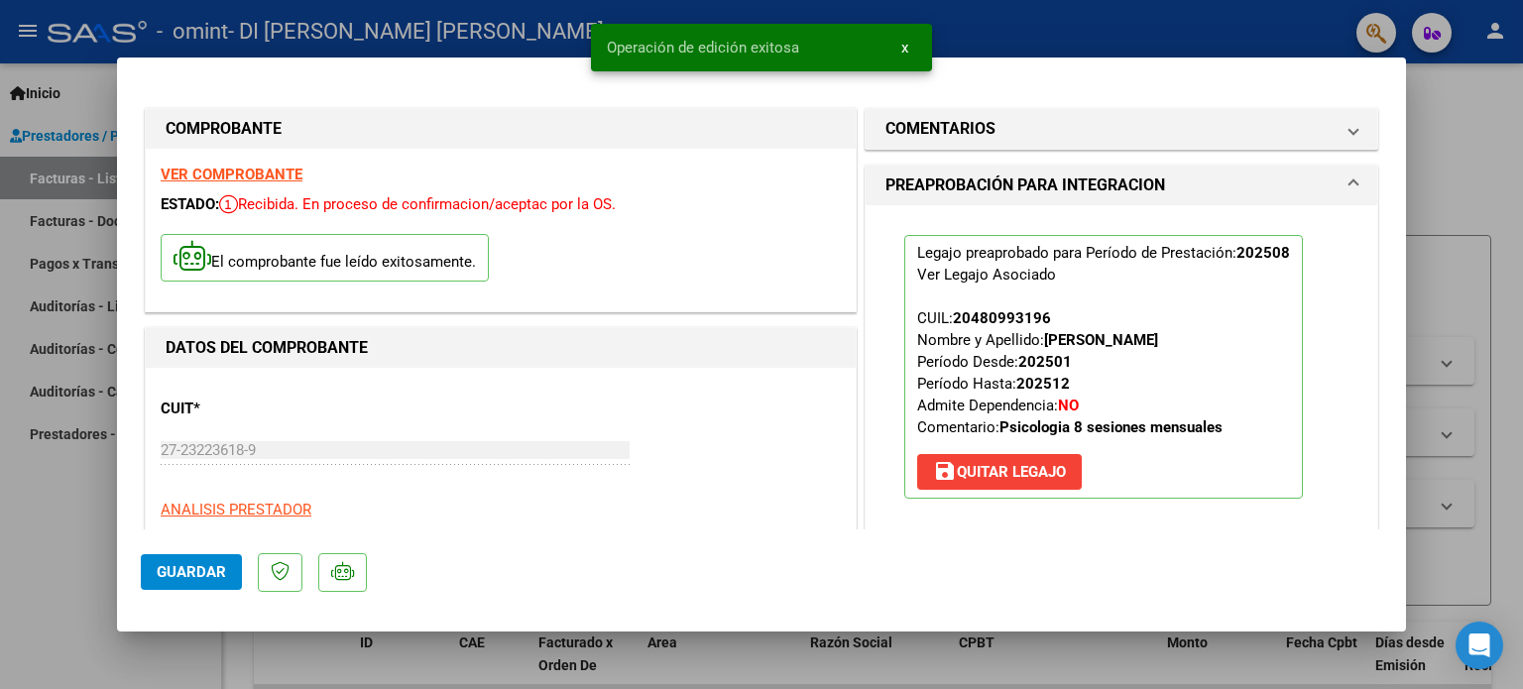
click at [1272, 567] on mat-dialog-actions "Guardar" at bounding box center [761, 568] width 1241 height 78
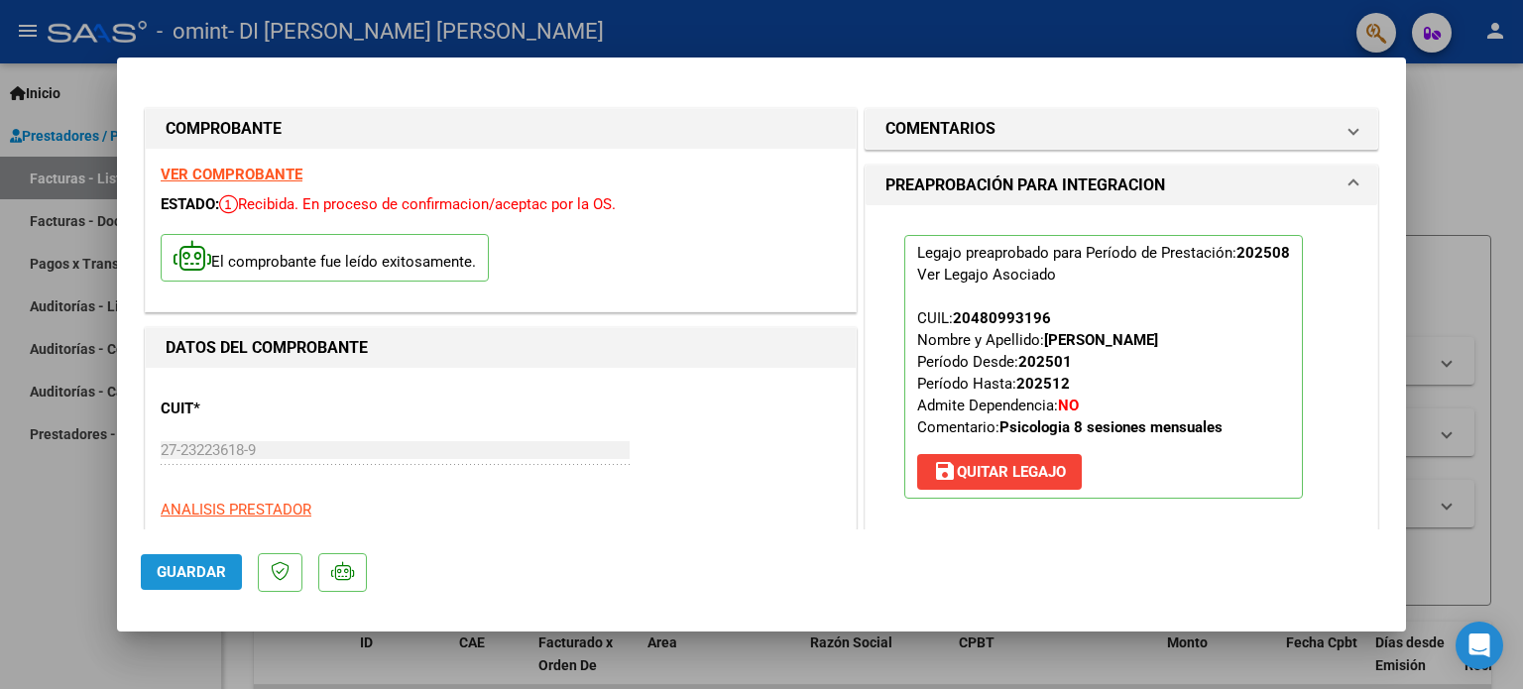
click at [182, 573] on span "Guardar" at bounding box center [191, 572] width 69 height 18
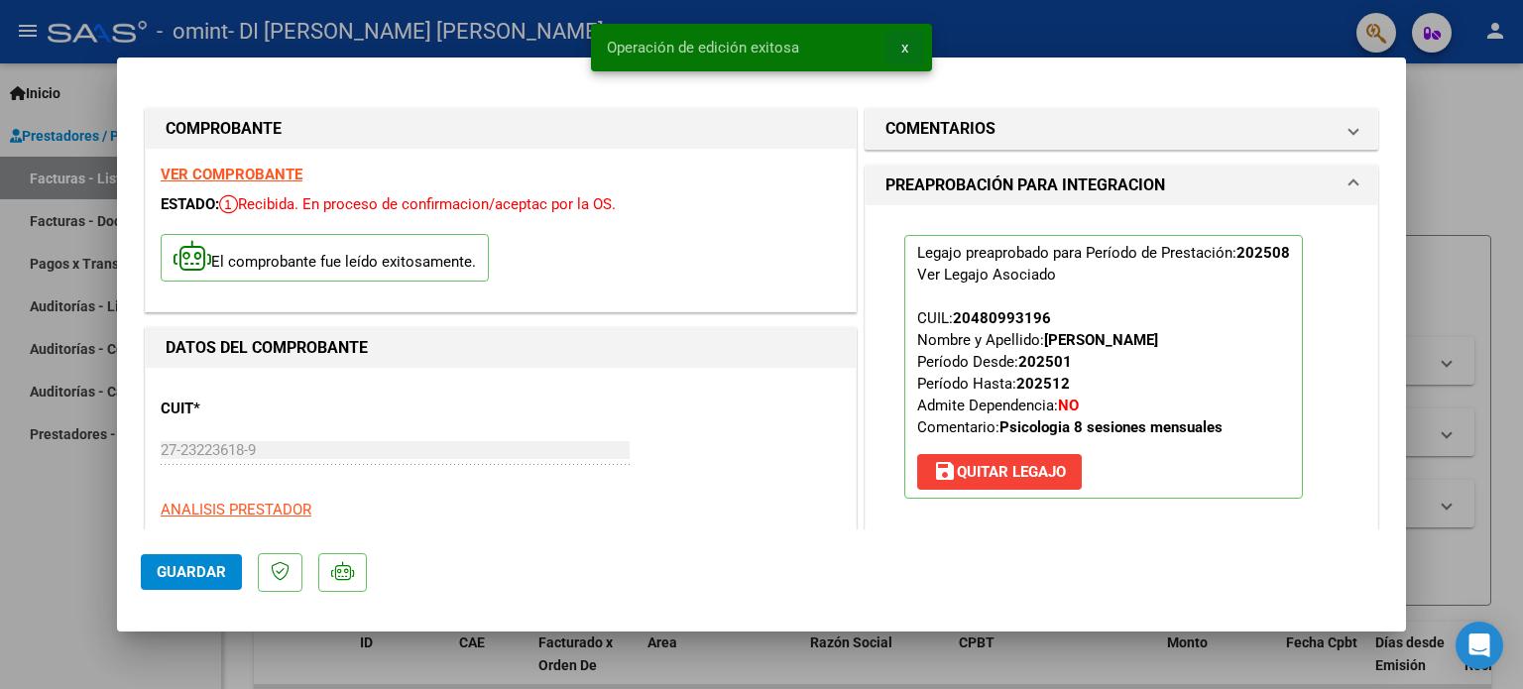
click at [899, 43] on button "x" at bounding box center [904, 48] width 39 height 36
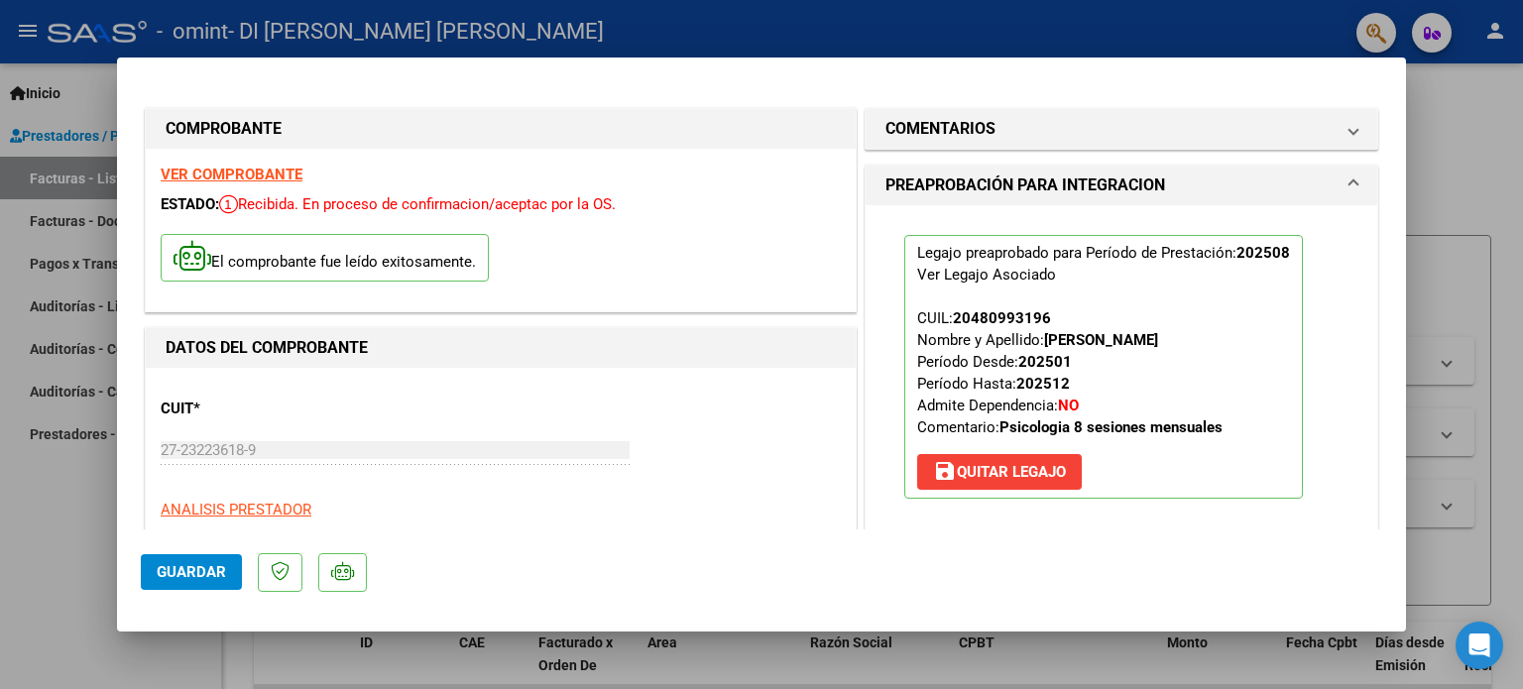
click at [43, 491] on div at bounding box center [761, 344] width 1523 height 689
type input "$ 0,00"
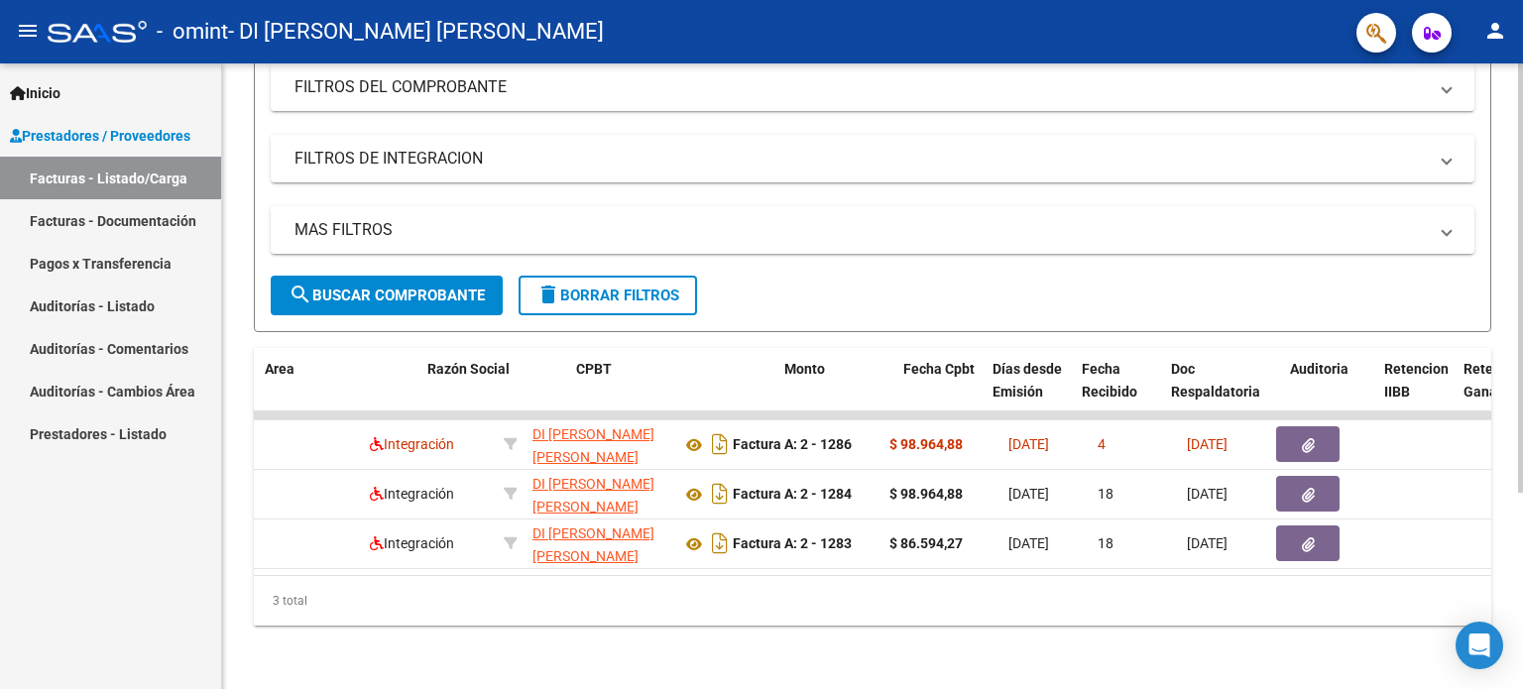
scroll to position [0, 383]
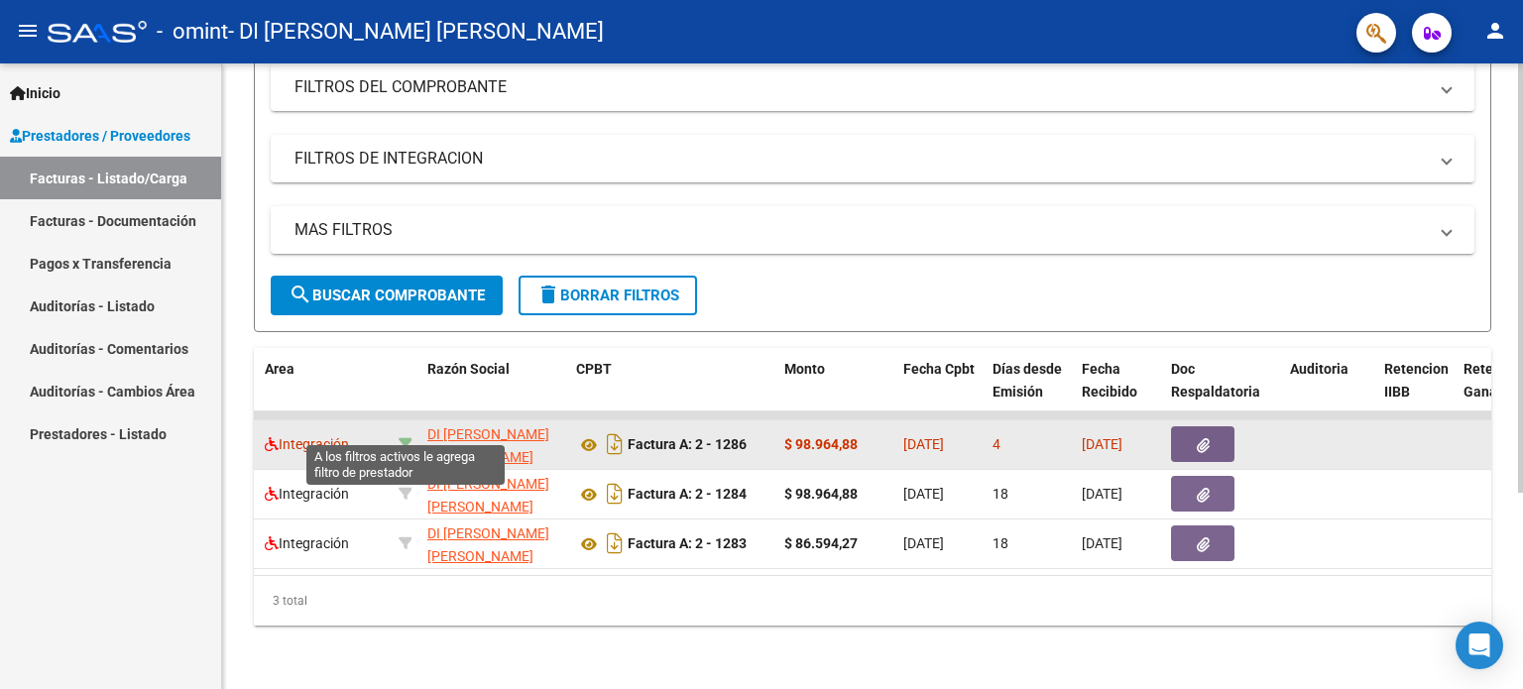
click at [401, 437] on icon at bounding box center [406, 444] width 14 height 14
type input "27232236189"
